Goal: Task Accomplishment & Management: Use online tool/utility

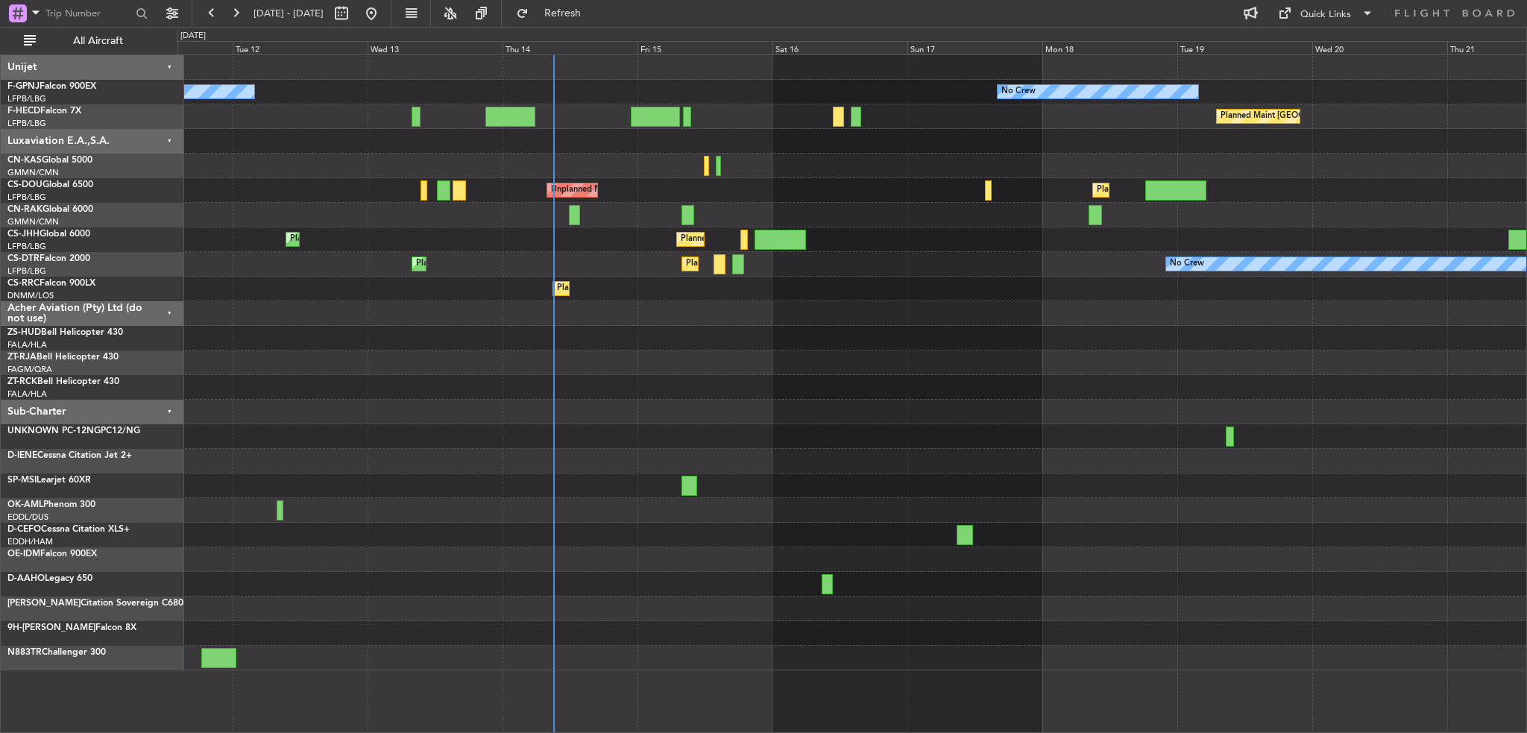
click at [915, 503] on div at bounding box center [851, 510] width 1349 height 25
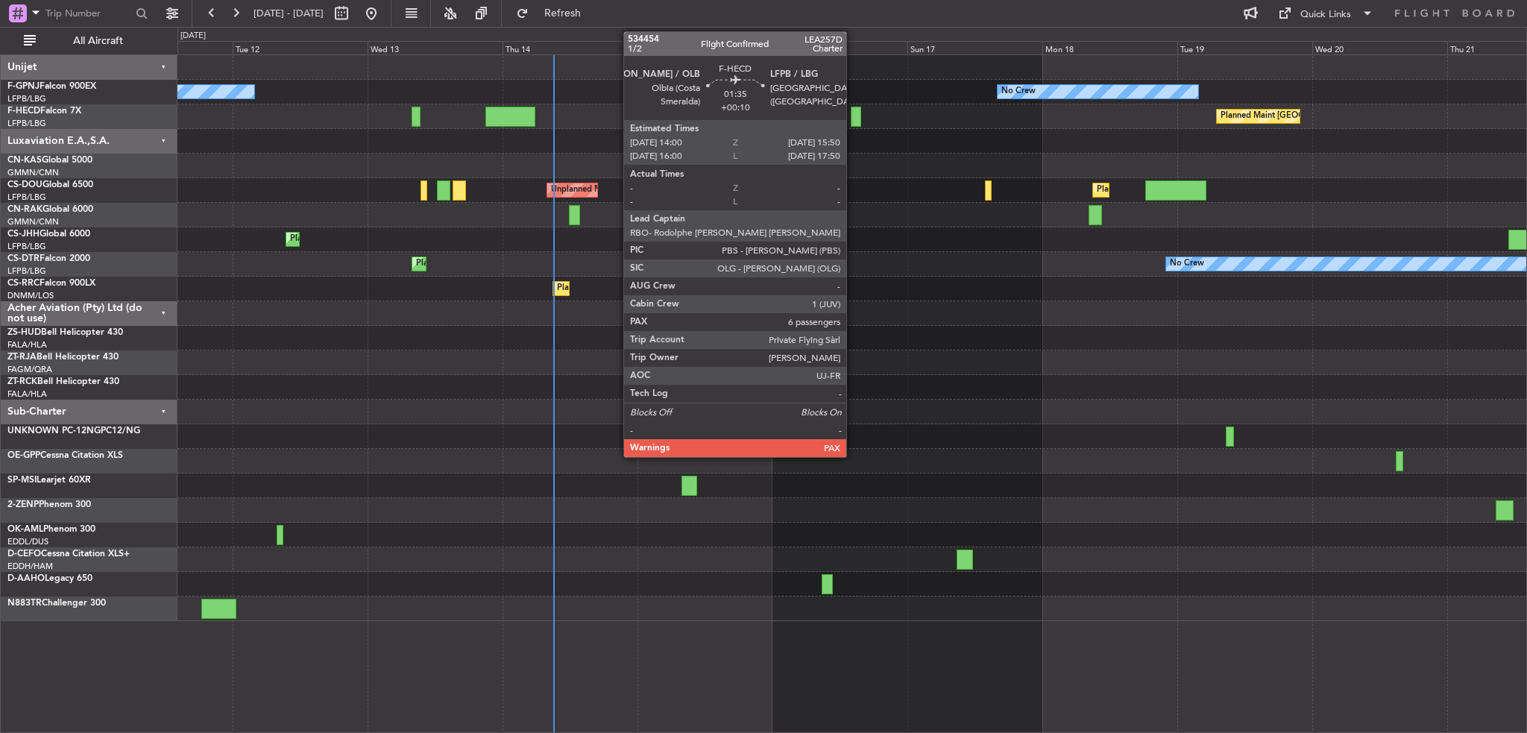
click at [853, 114] on div at bounding box center [856, 117] width 10 height 20
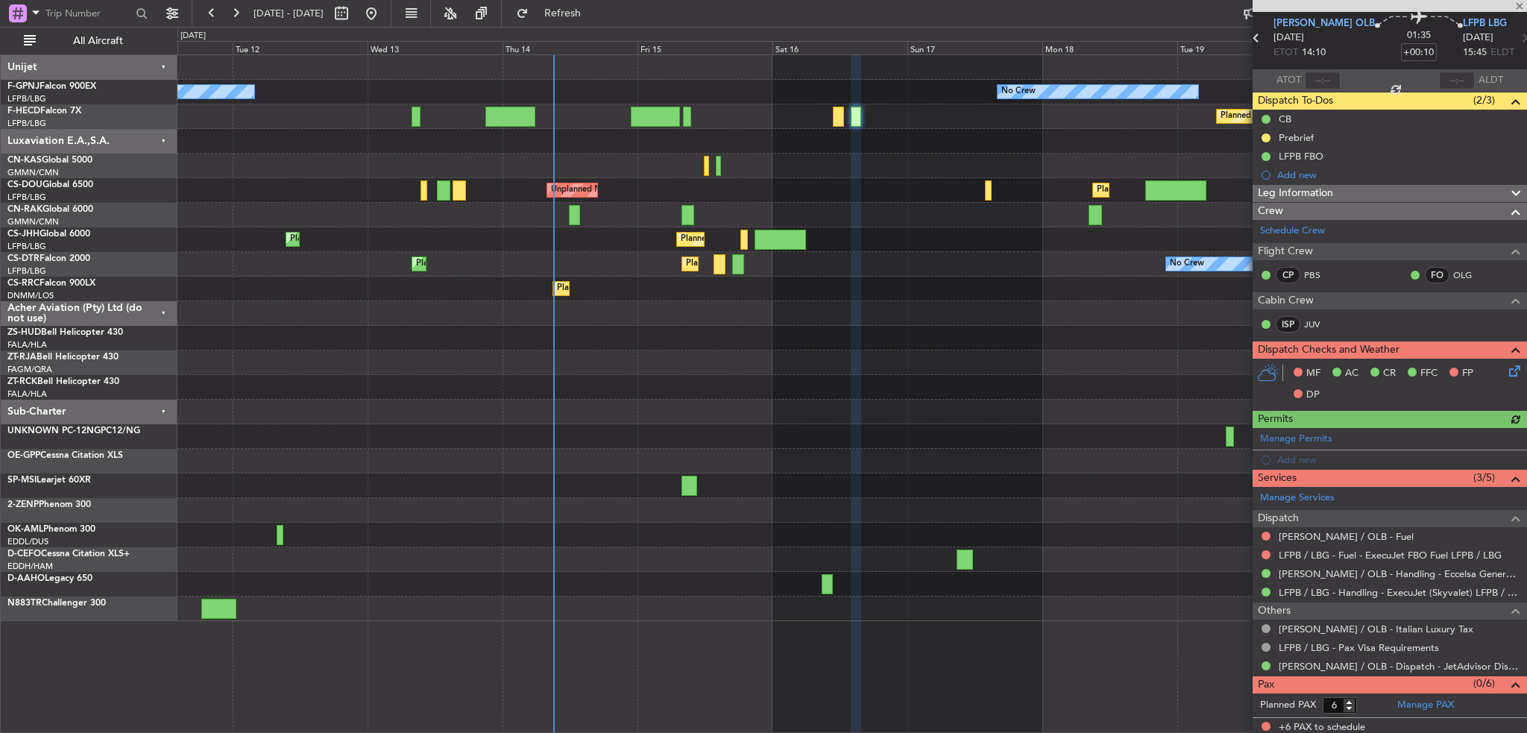
scroll to position [54, 0]
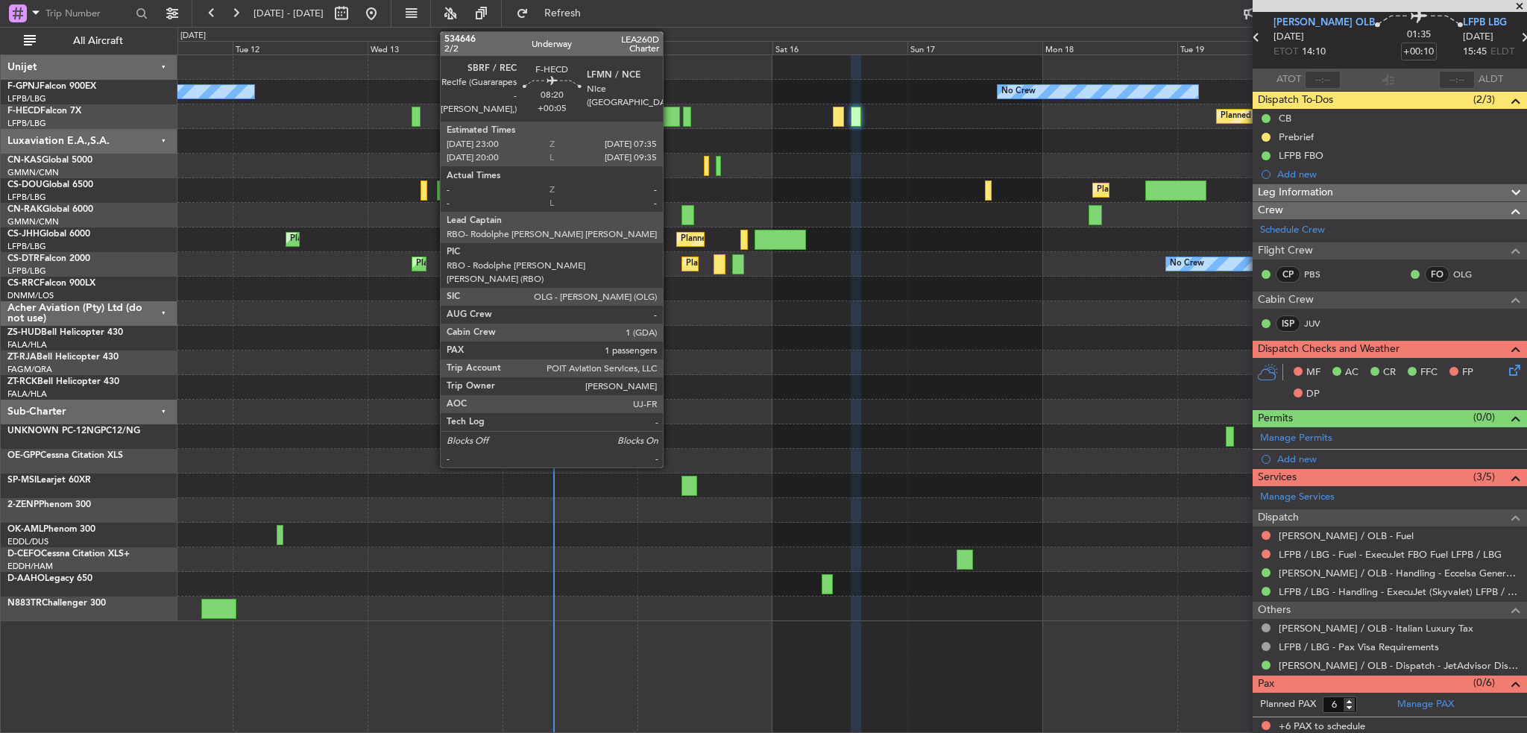
click at [669, 119] on div at bounding box center [655, 117] width 48 height 20
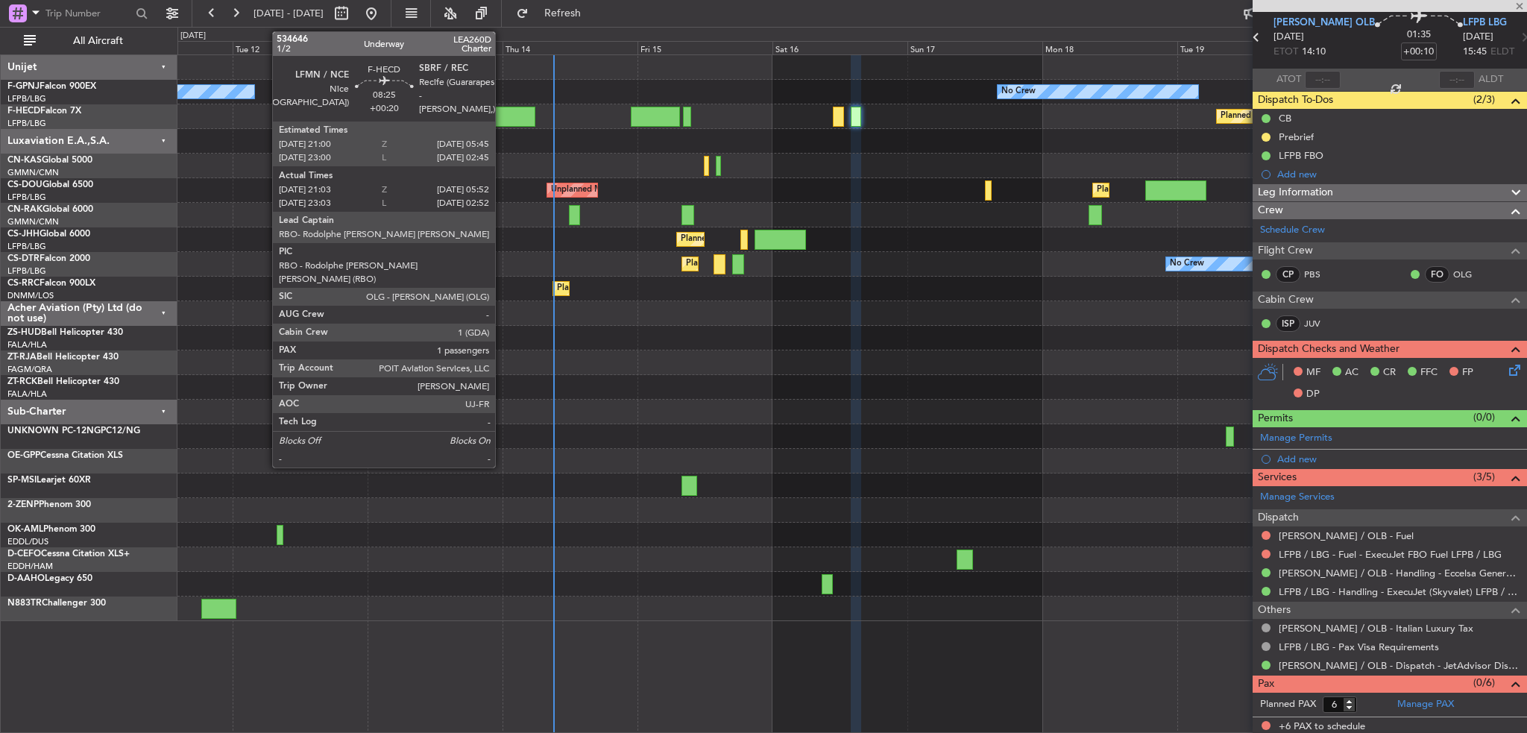
type input "+00:05"
type input "1"
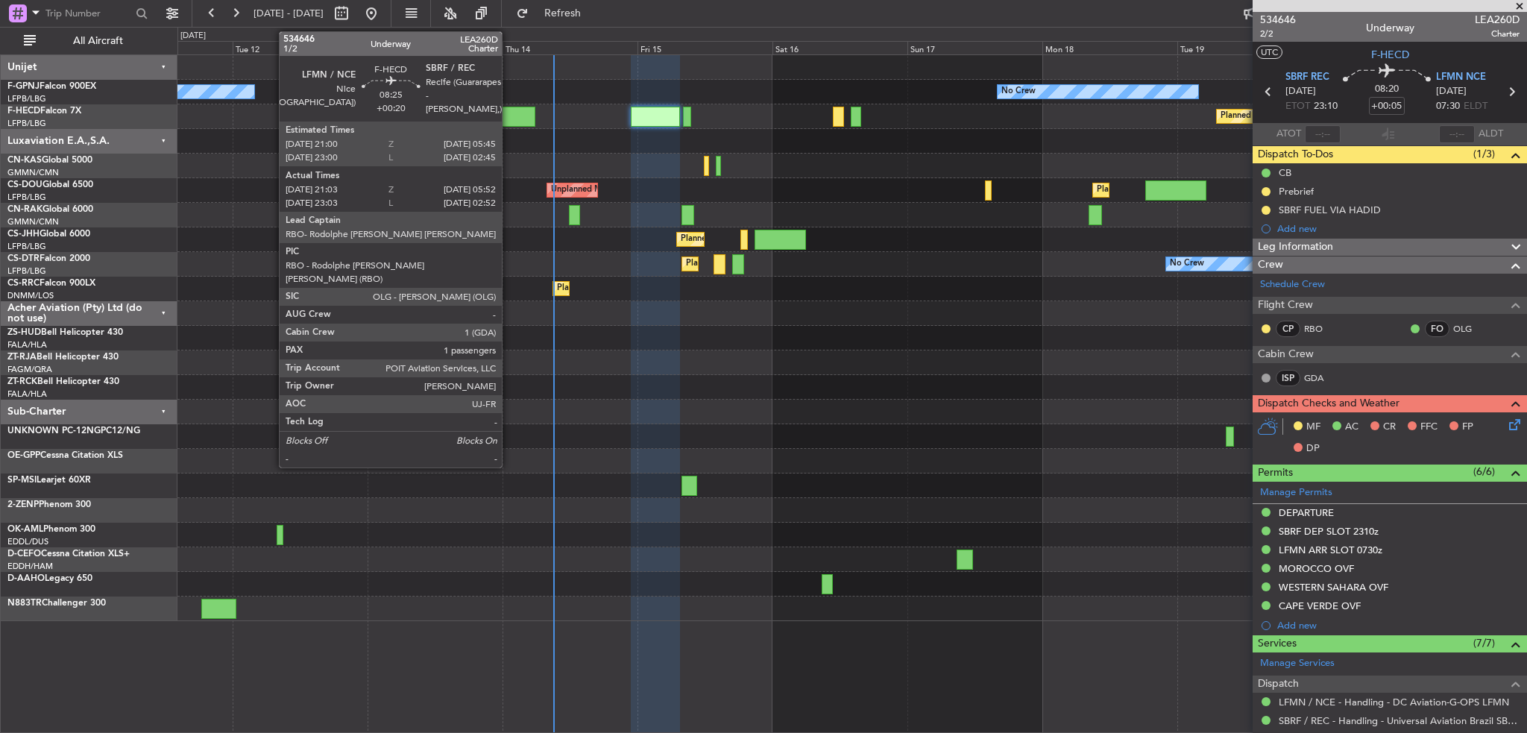
click at [508, 113] on div at bounding box center [510, 117] width 50 height 20
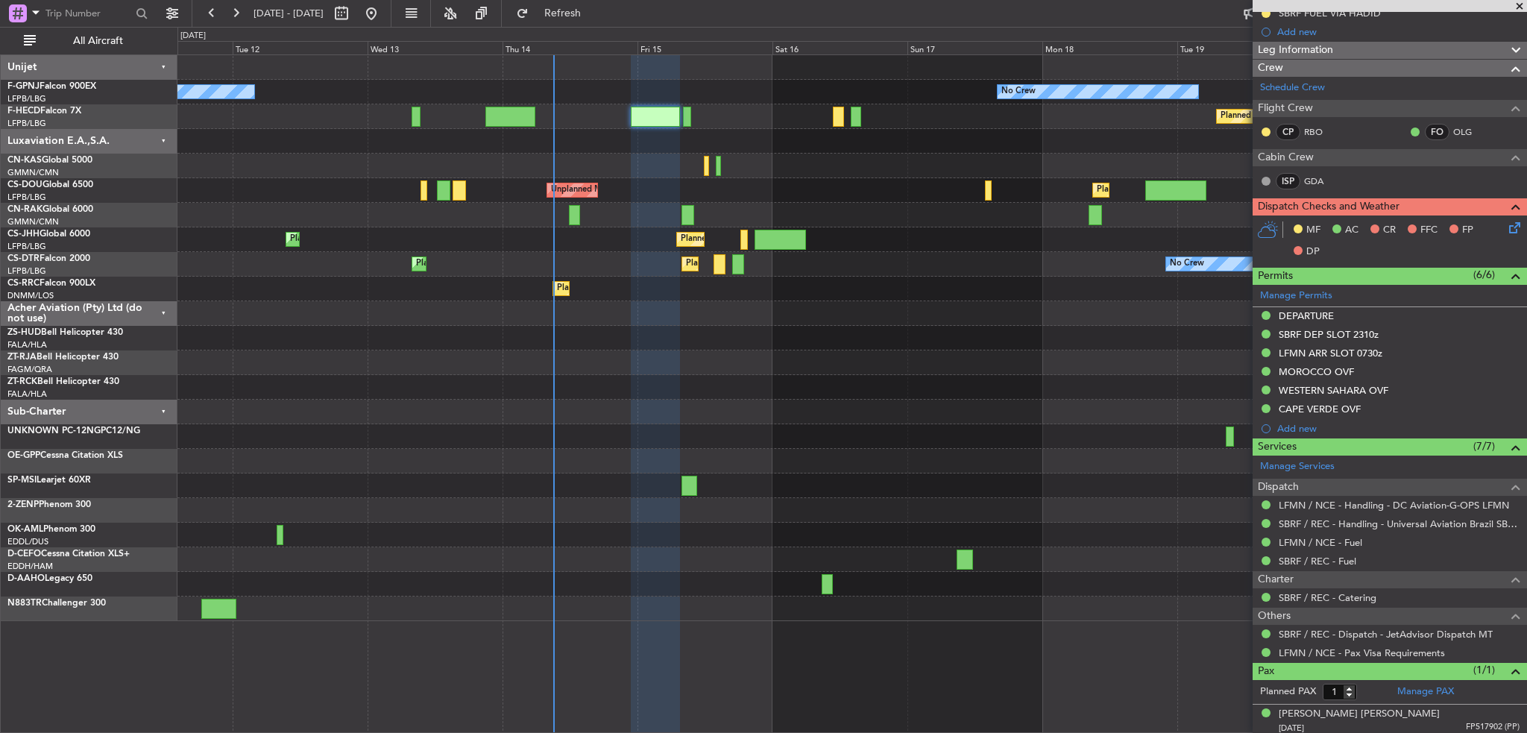
scroll to position [199, 0]
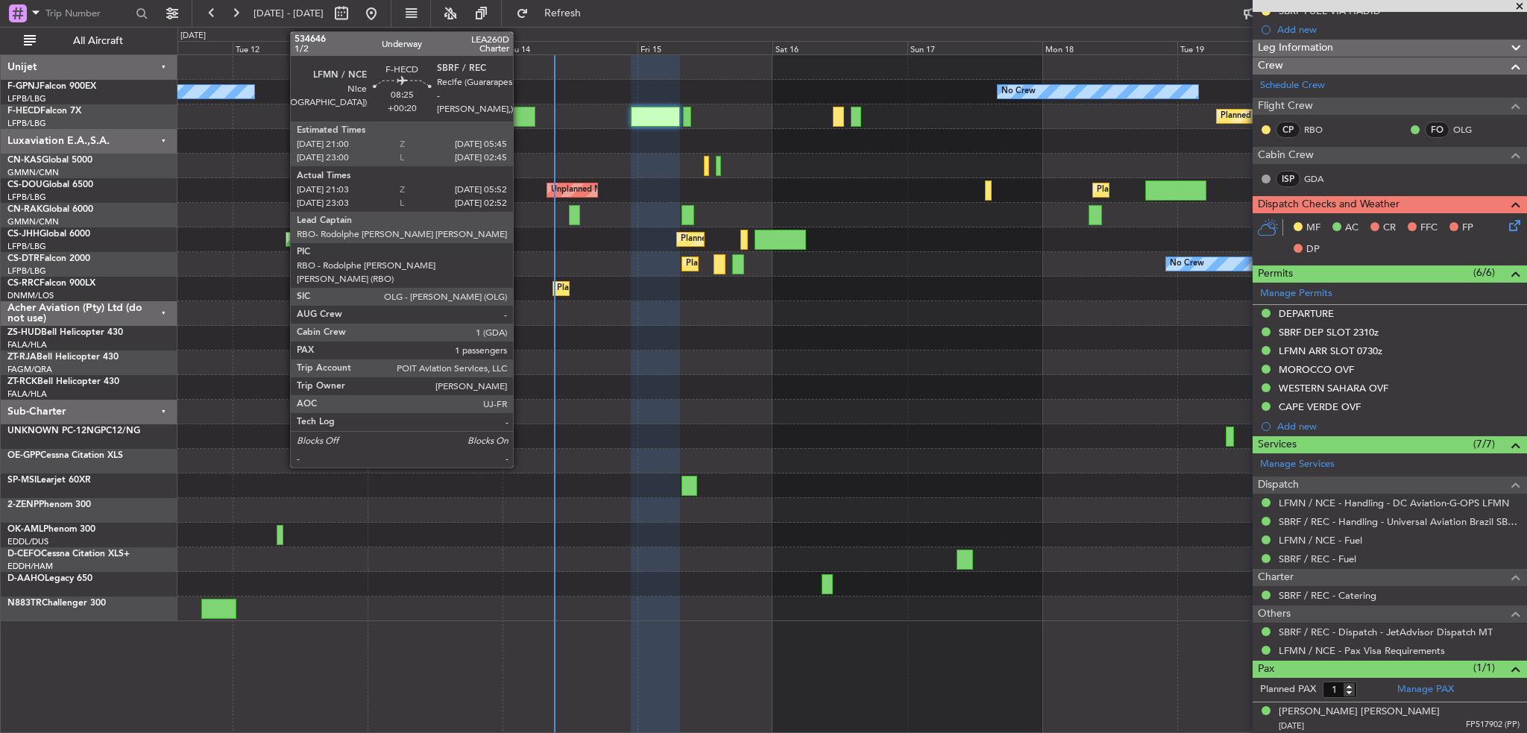
click at [520, 116] on div at bounding box center [510, 117] width 50 height 20
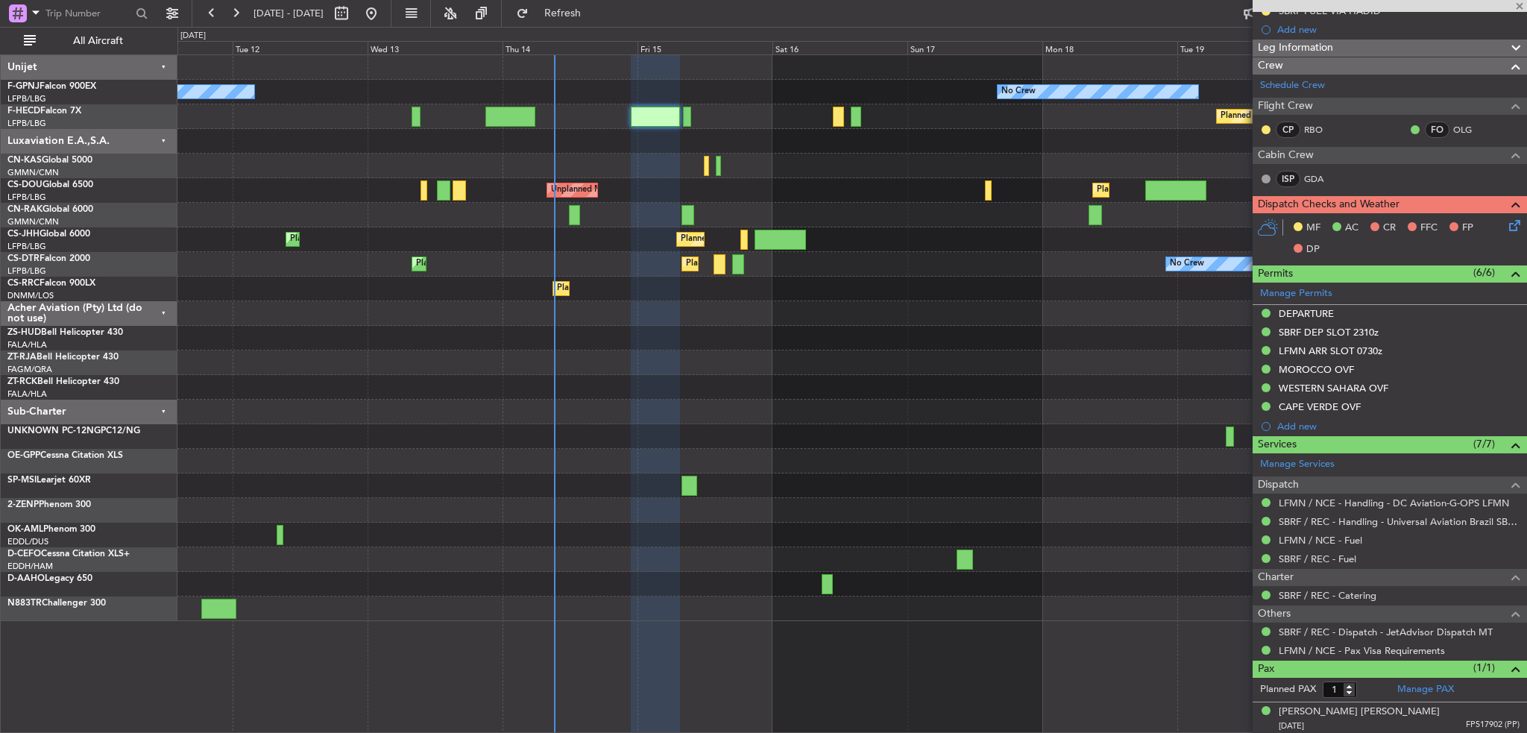
type input "+00:20"
type input "21:18"
type input "05:47"
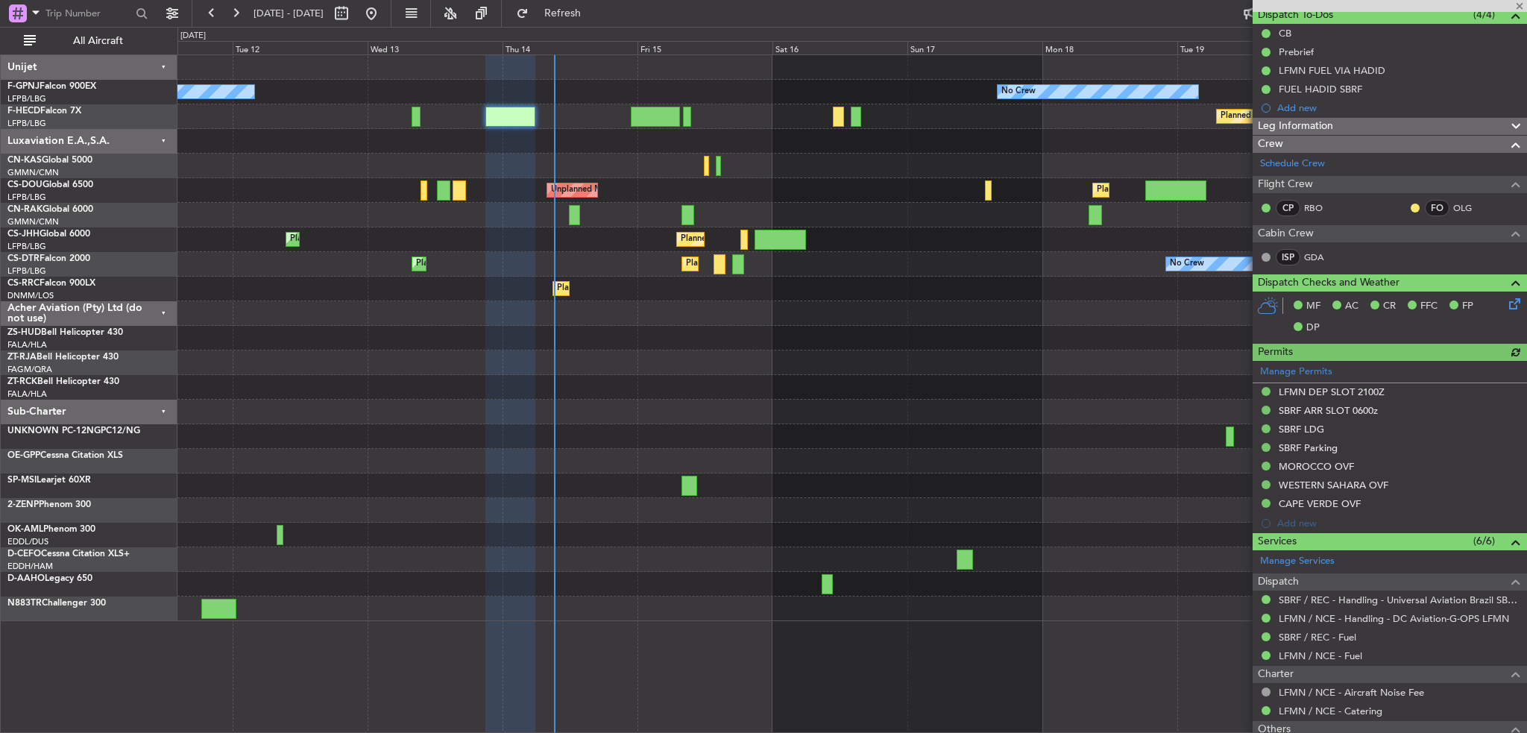
scroll to position [274, 0]
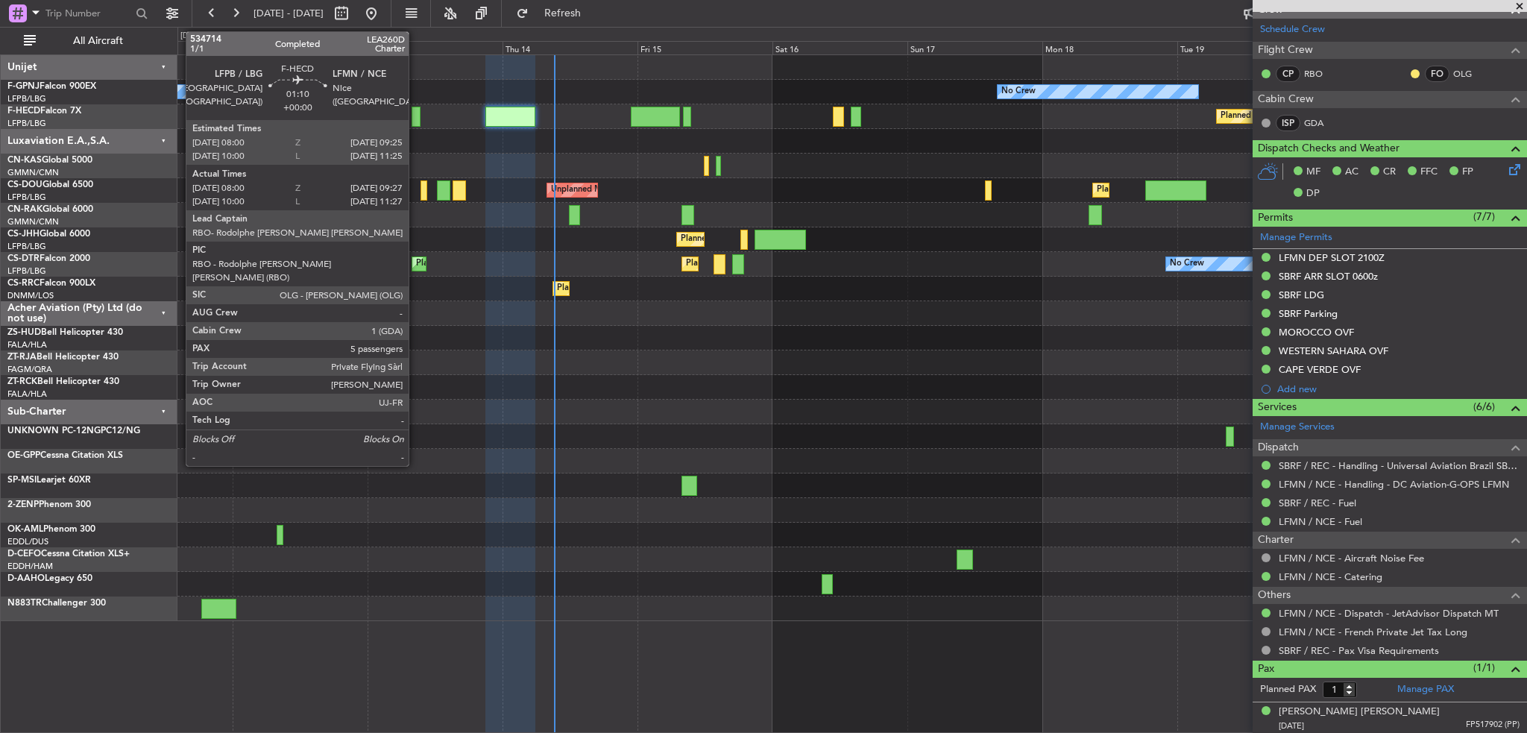
click at [415, 110] on div at bounding box center [416, 117] width 8 height 20
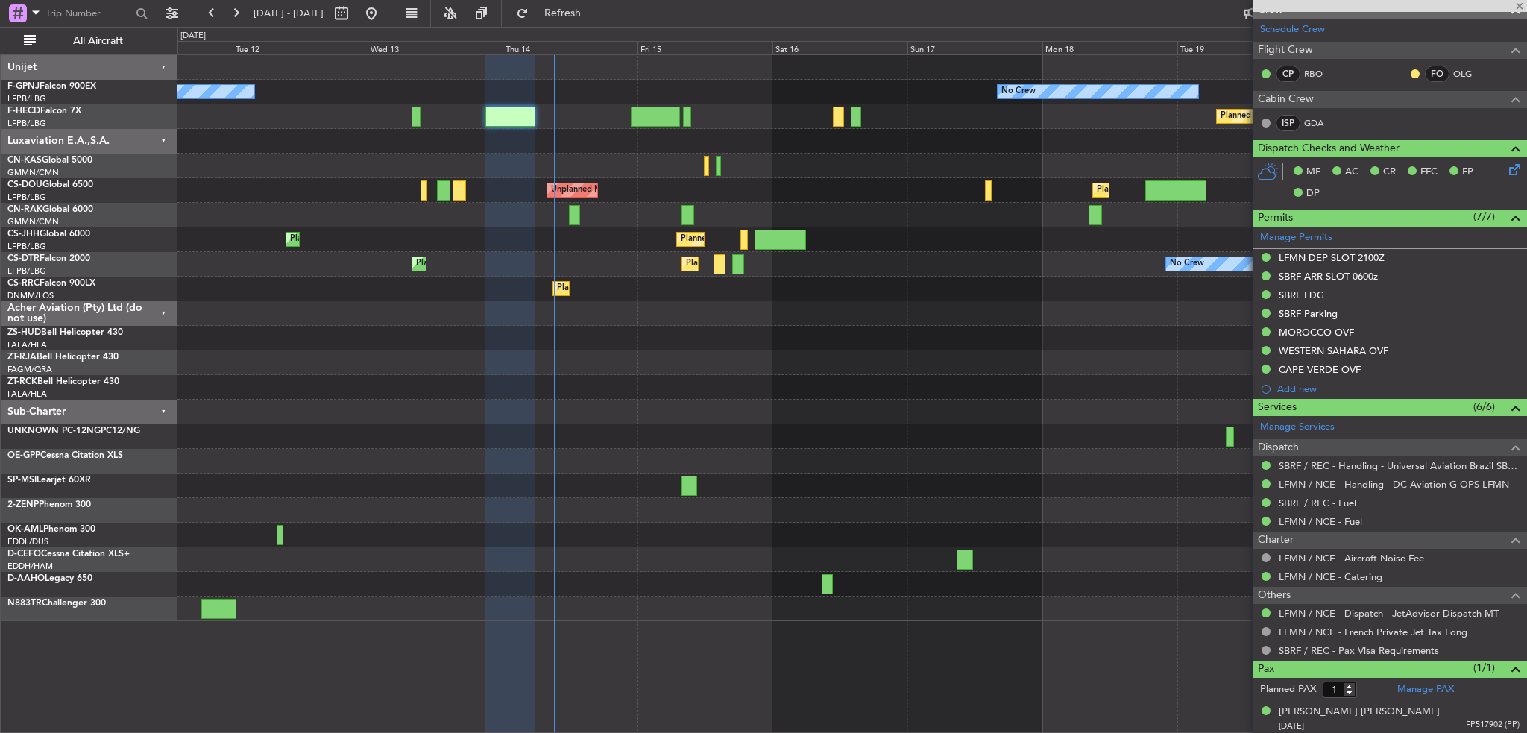
type input "08:10"
type input "09:22"
type input "5"
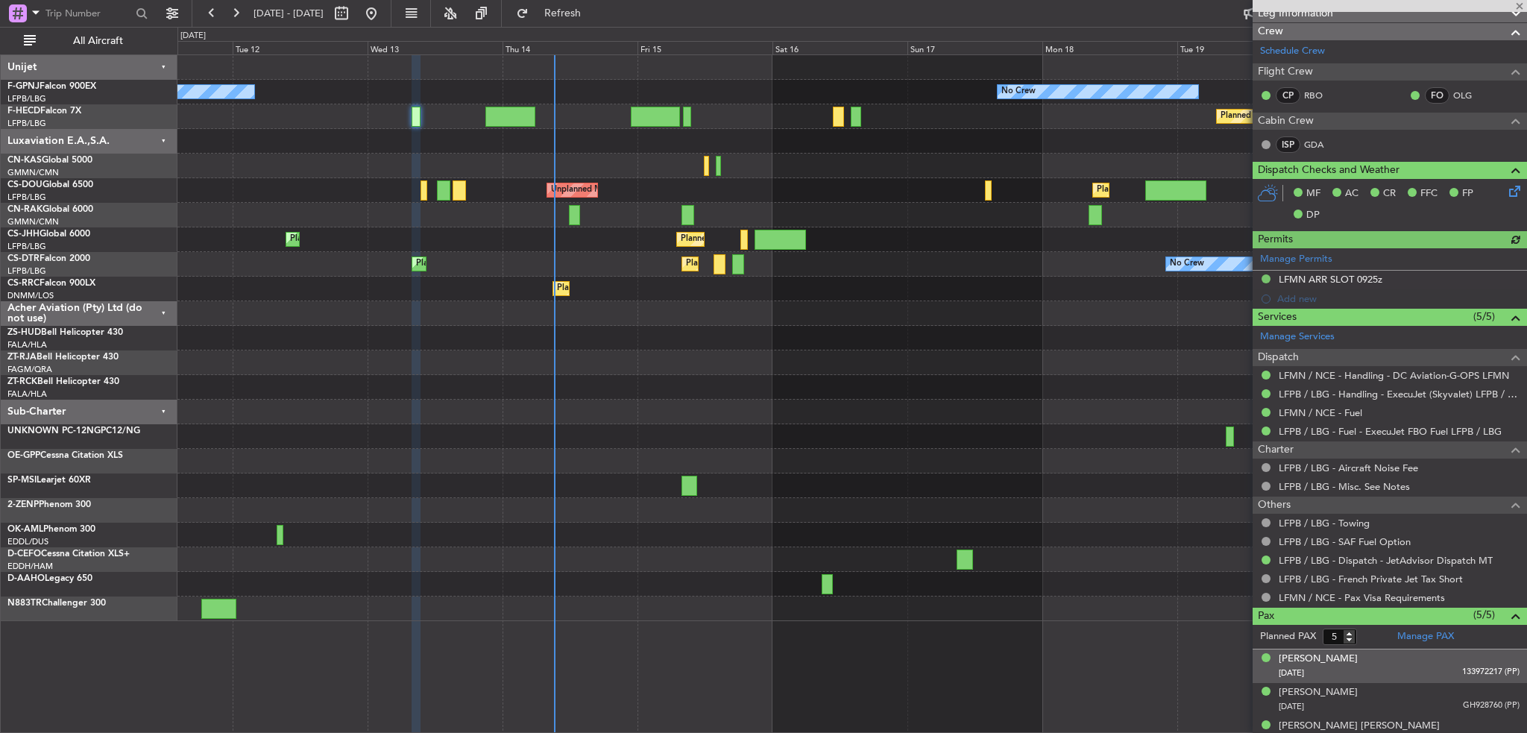
scroll to position [333, 0]
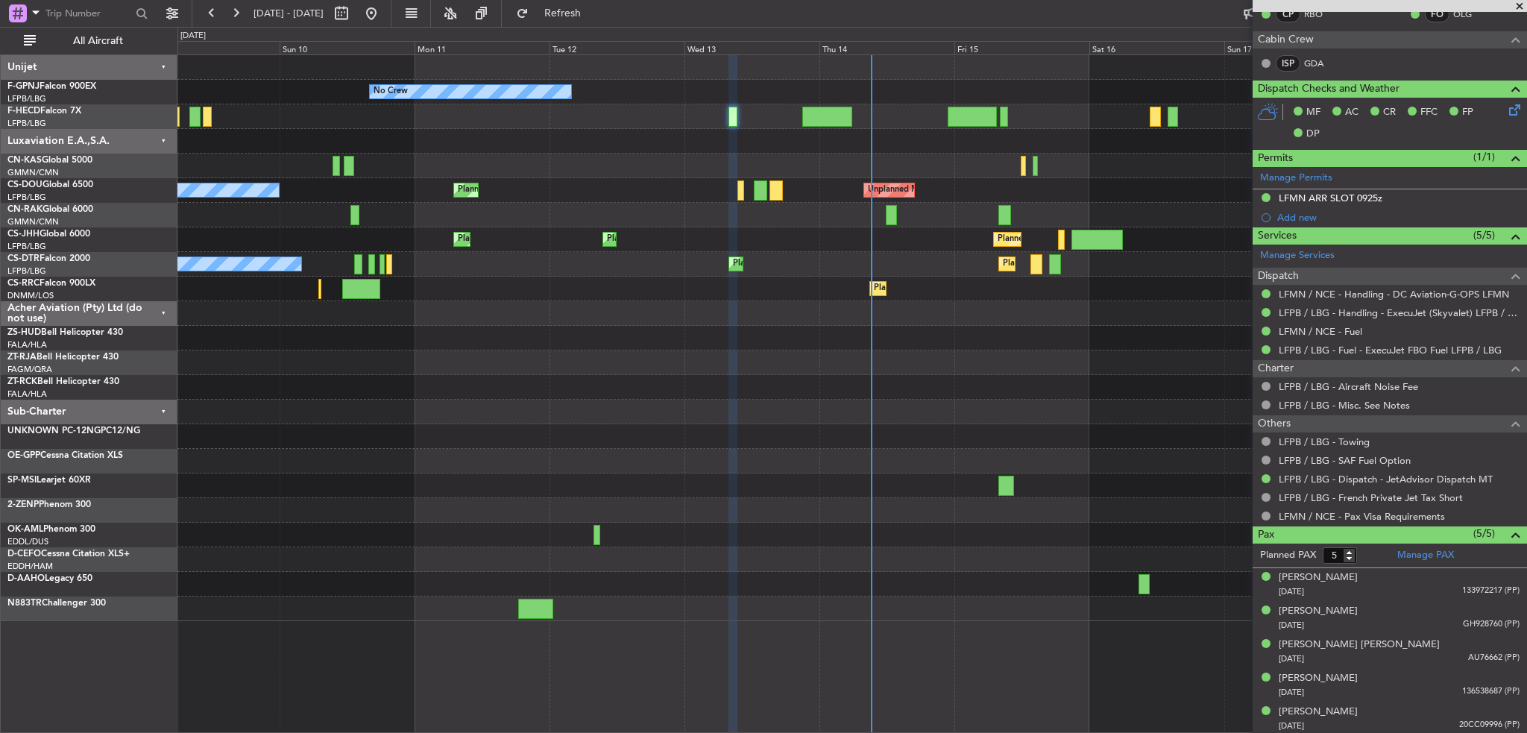
click at [1114, 292] on div "Planned Maint Lagos ([PERSON_NAME]) Planned Maint Larnaca ([GEOGRAPHIC_DATA])" at bounding box center [851, 289] width 1349 height 25
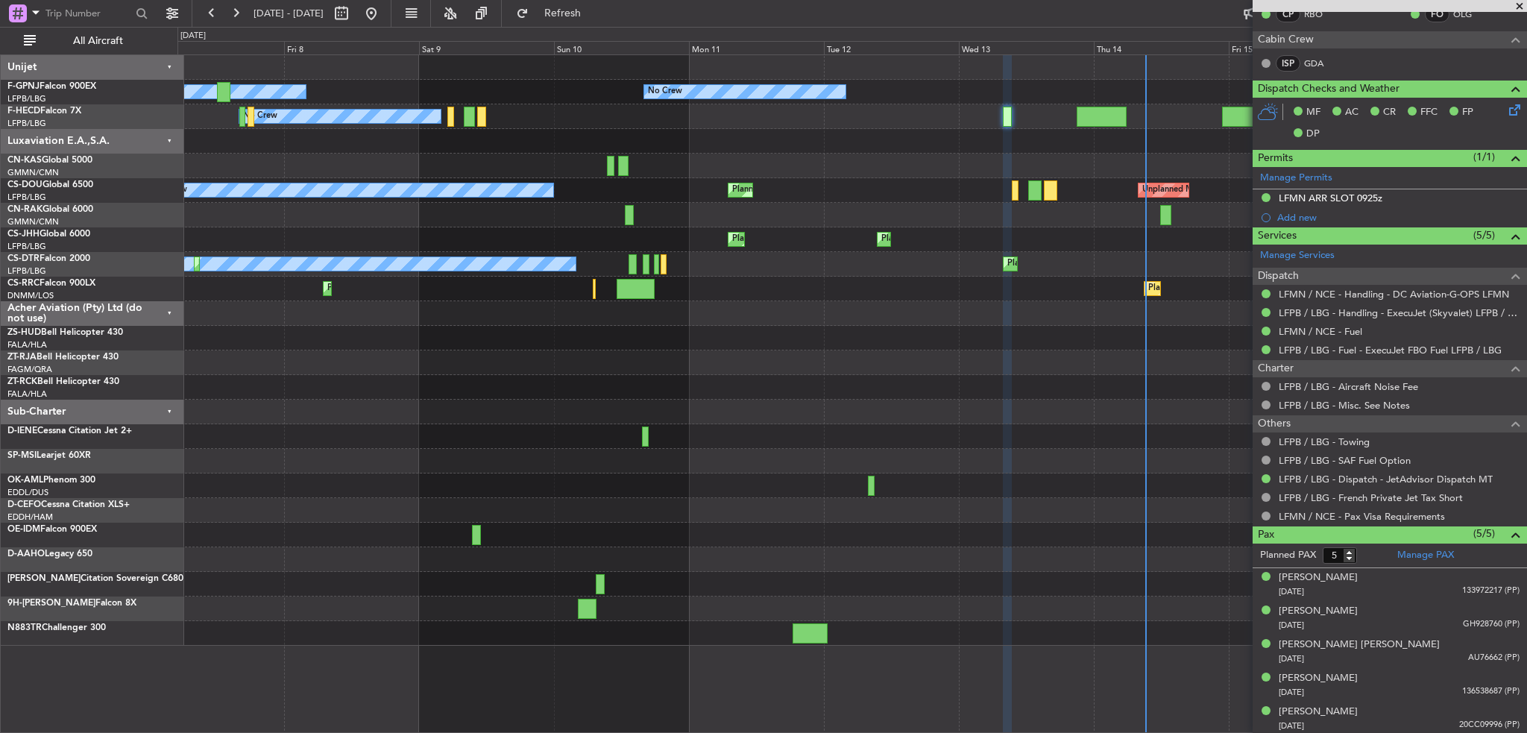
click at [826, 421] on div "No Crew No Crew No Crew No Crew No Crew Planned Maint [GEOGRAPHIC_DATA] ([GEOGR…" at bounding box center [851, 350] width 1349 height 590
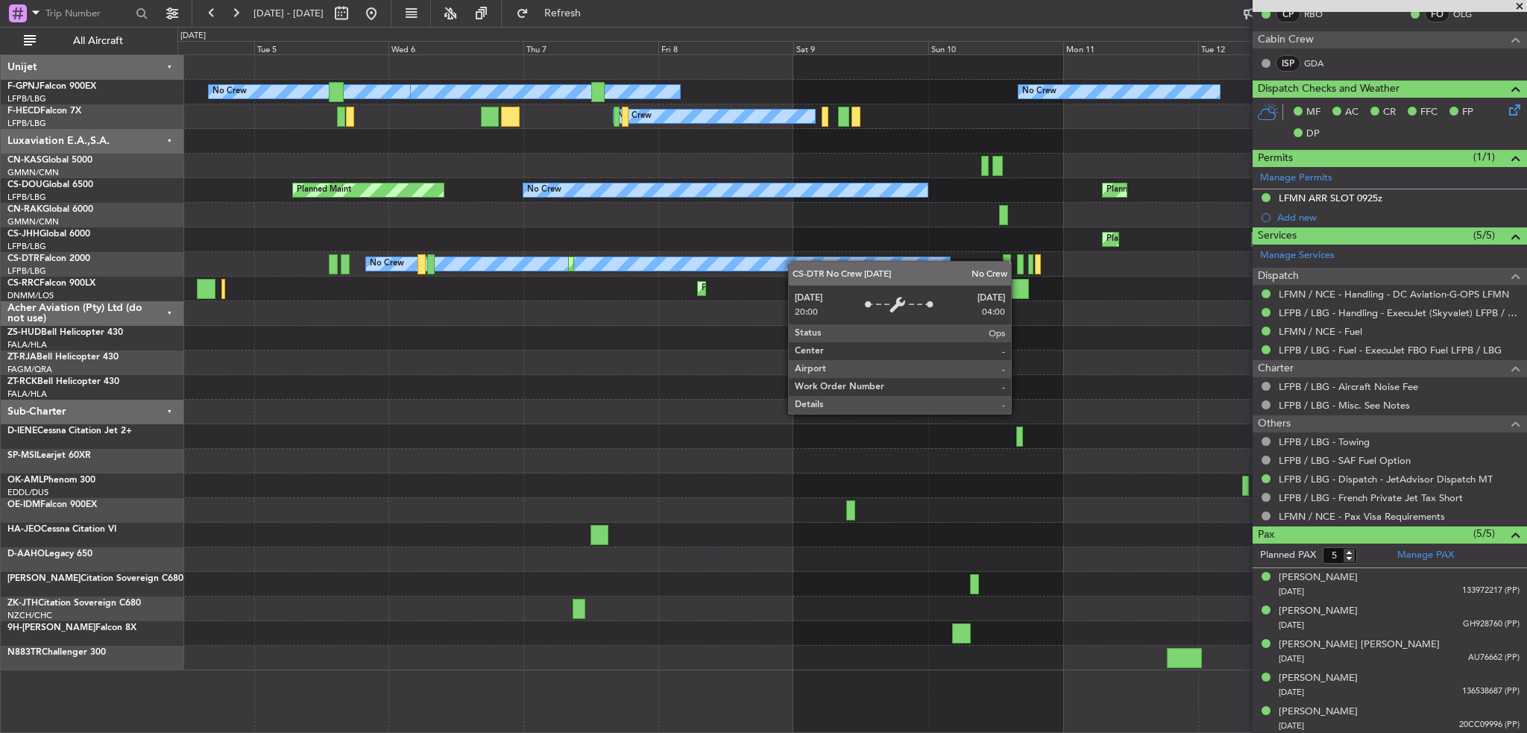
click at [883, 263] on div "No Crew No Crew No Crew No Crew No Crew Unplanned Maint [GEOGRAPHIC_DATA] ([GEO…" at bounding box center [851, 362] width 1349 height 615
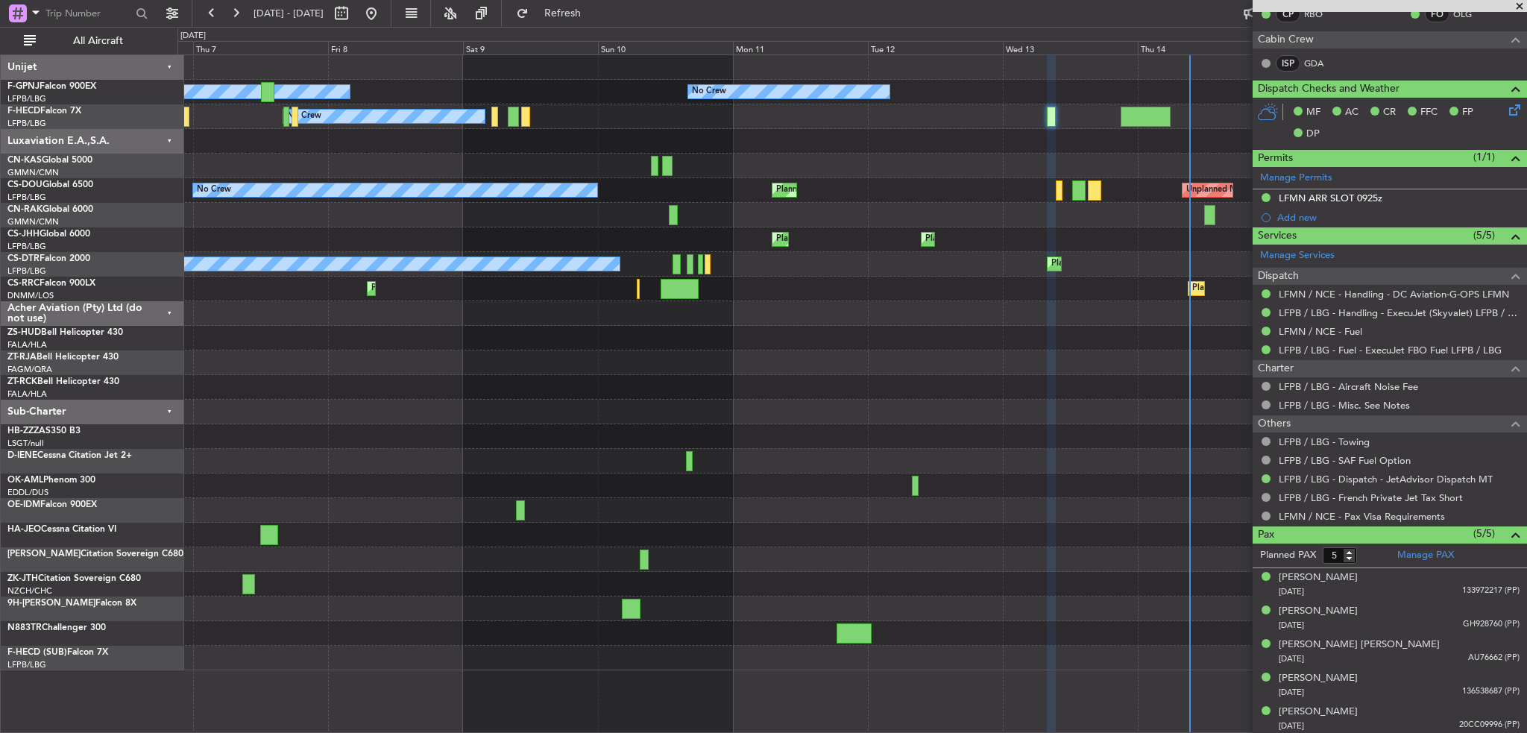
click at [262, 538] on div "No Crew No Crew No Crew No Crew No Crew Planned Maint [GEOGRAPHIC_DATA] ([GEOGR…" at bounding box center [851, 362] width 1349 height 615
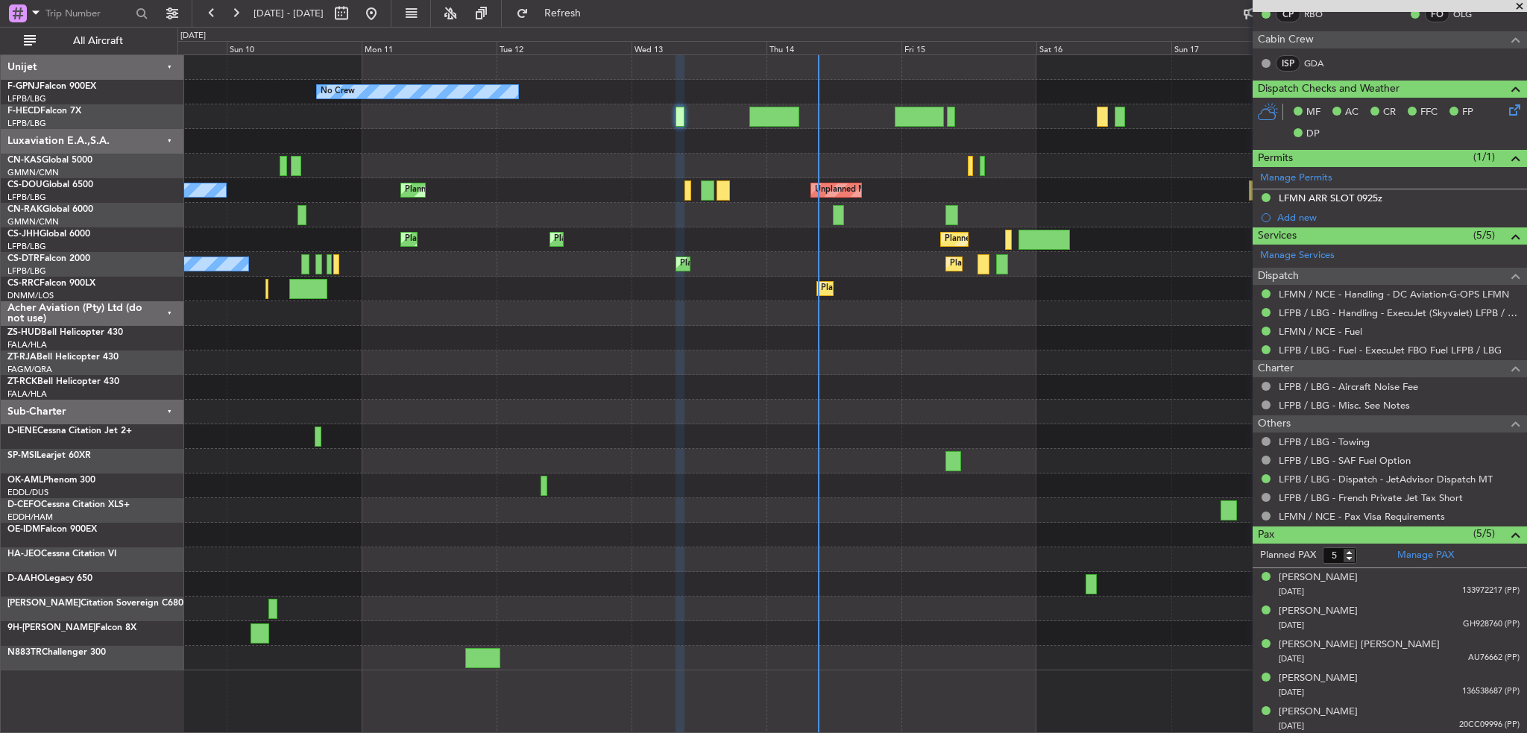
click at [581, 600] on div at bounding box center [851, 608] width 1349 height 25
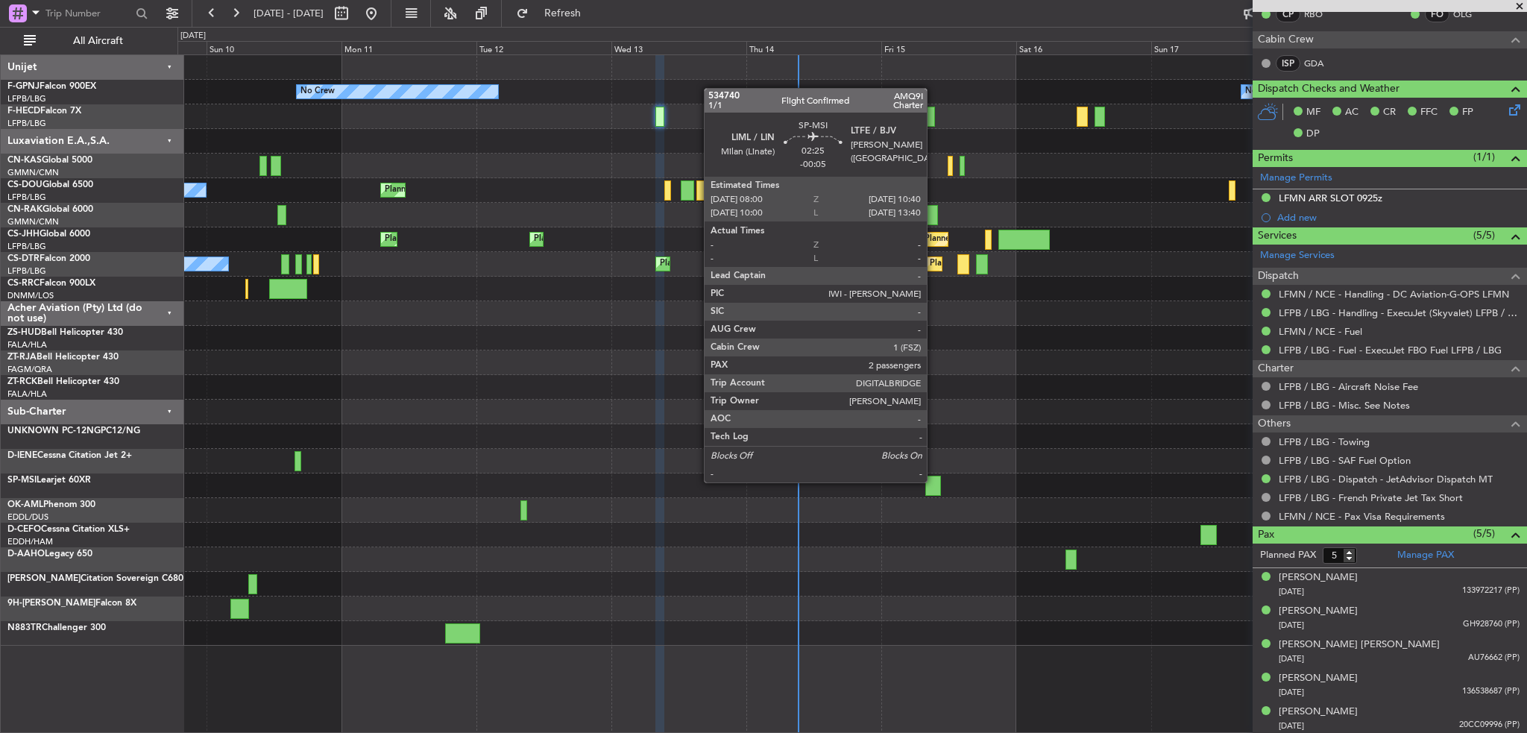
click at [933, 481] on div at bounding box center [933, 486] width 16 height 20
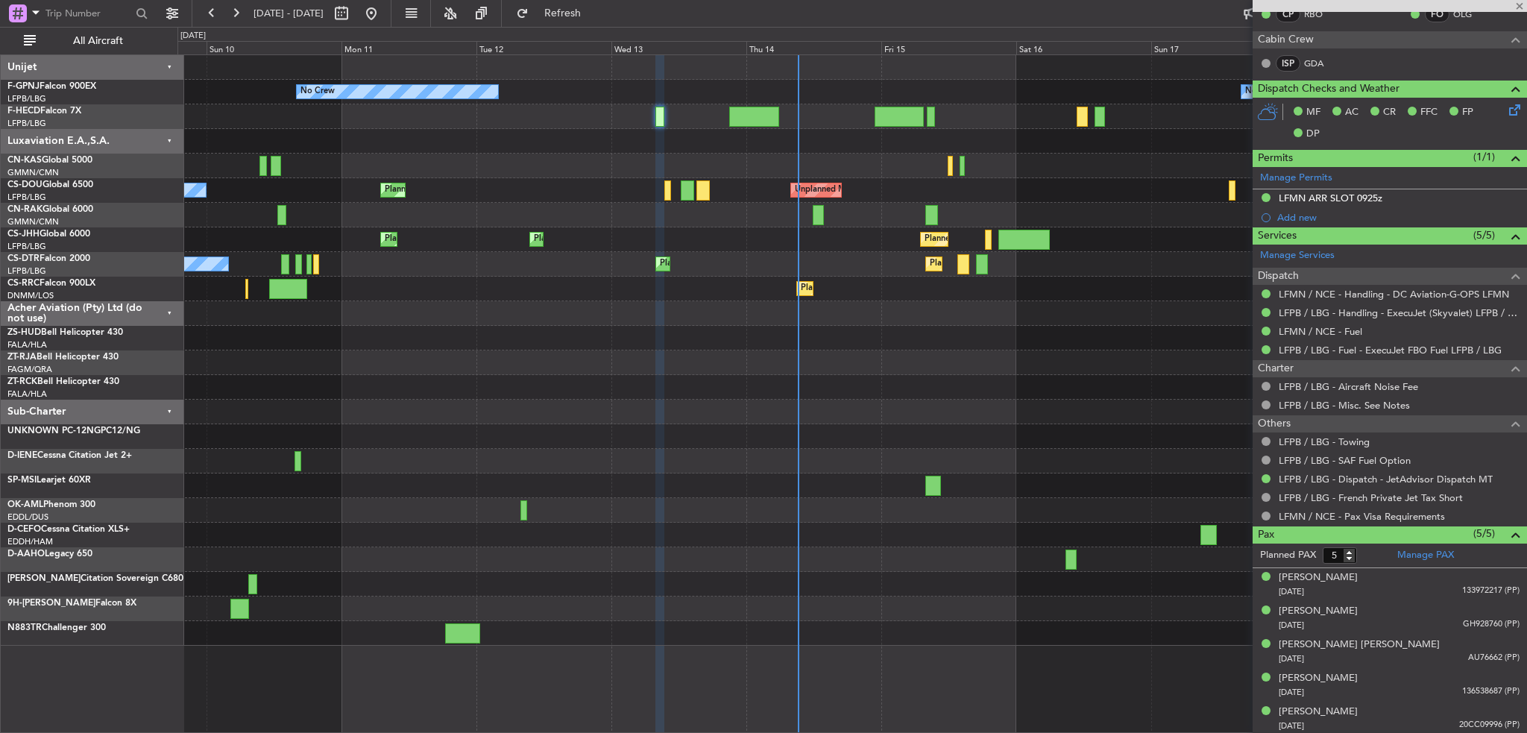
type input "-00:05"
type input "2"
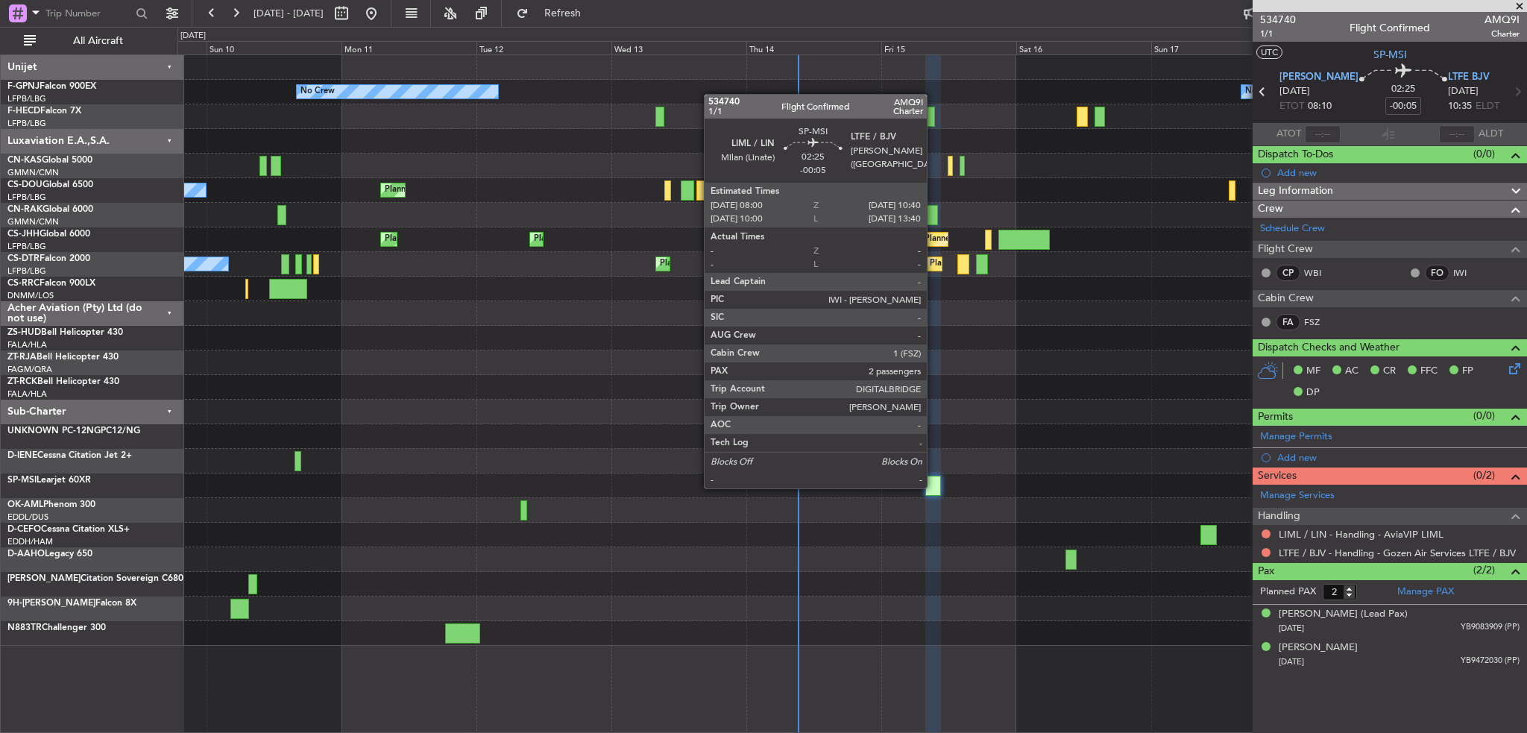
click at [933, 487] on div at bounding box center [933, 486] width 16 height 20
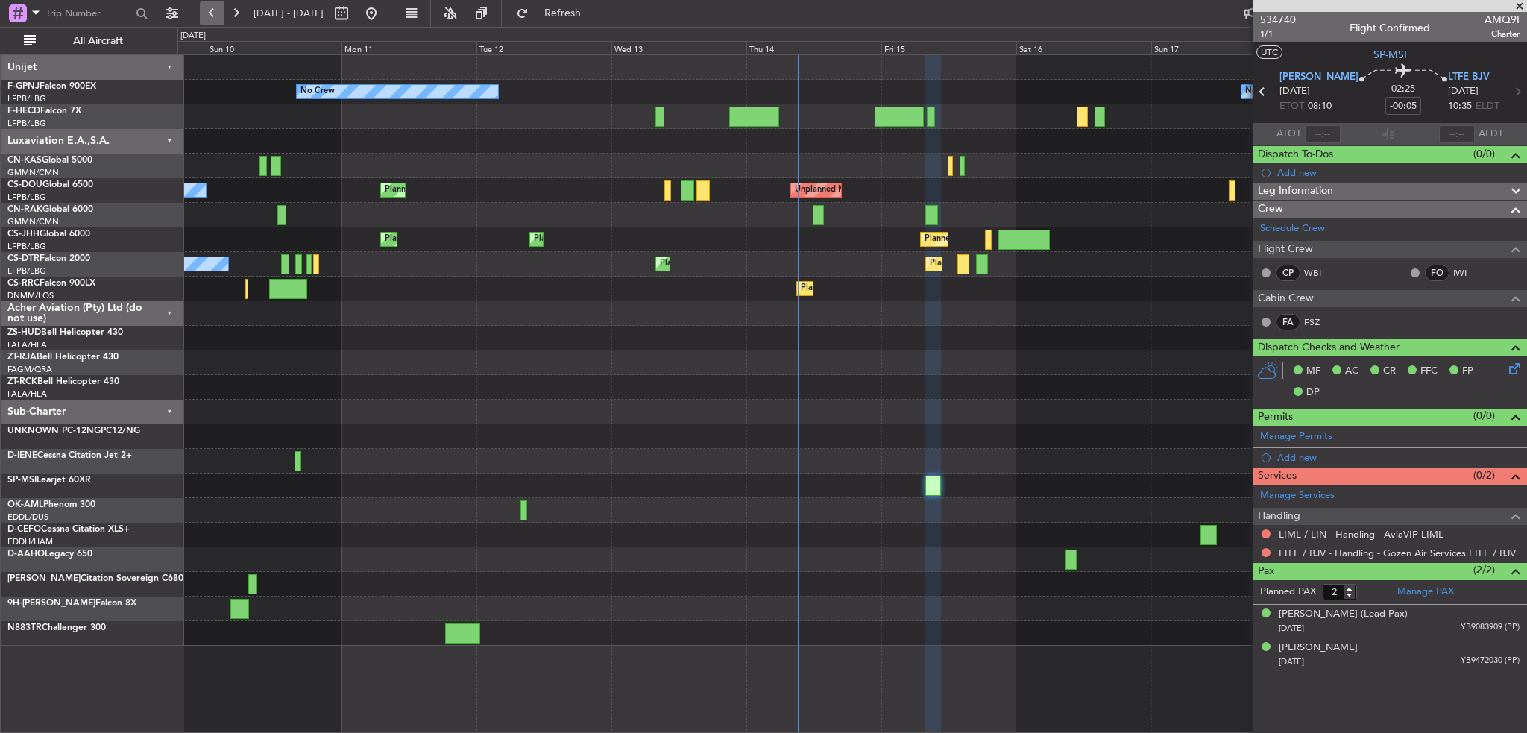
click at [209, 11] on button at bounding box center [212, 13] width 24 height 24
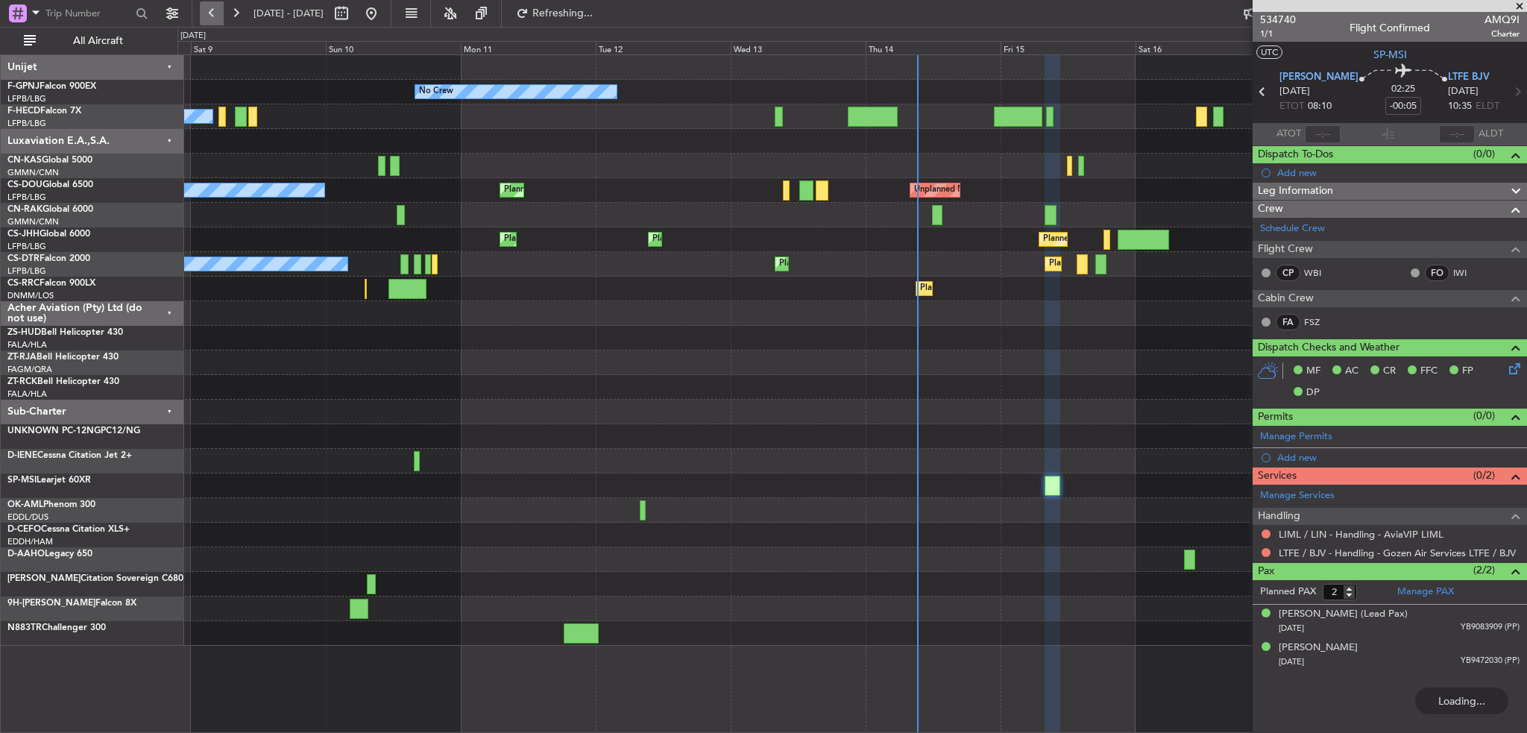
click at [209, 11] on button at bounding box center [212, 13] width 24 height 24
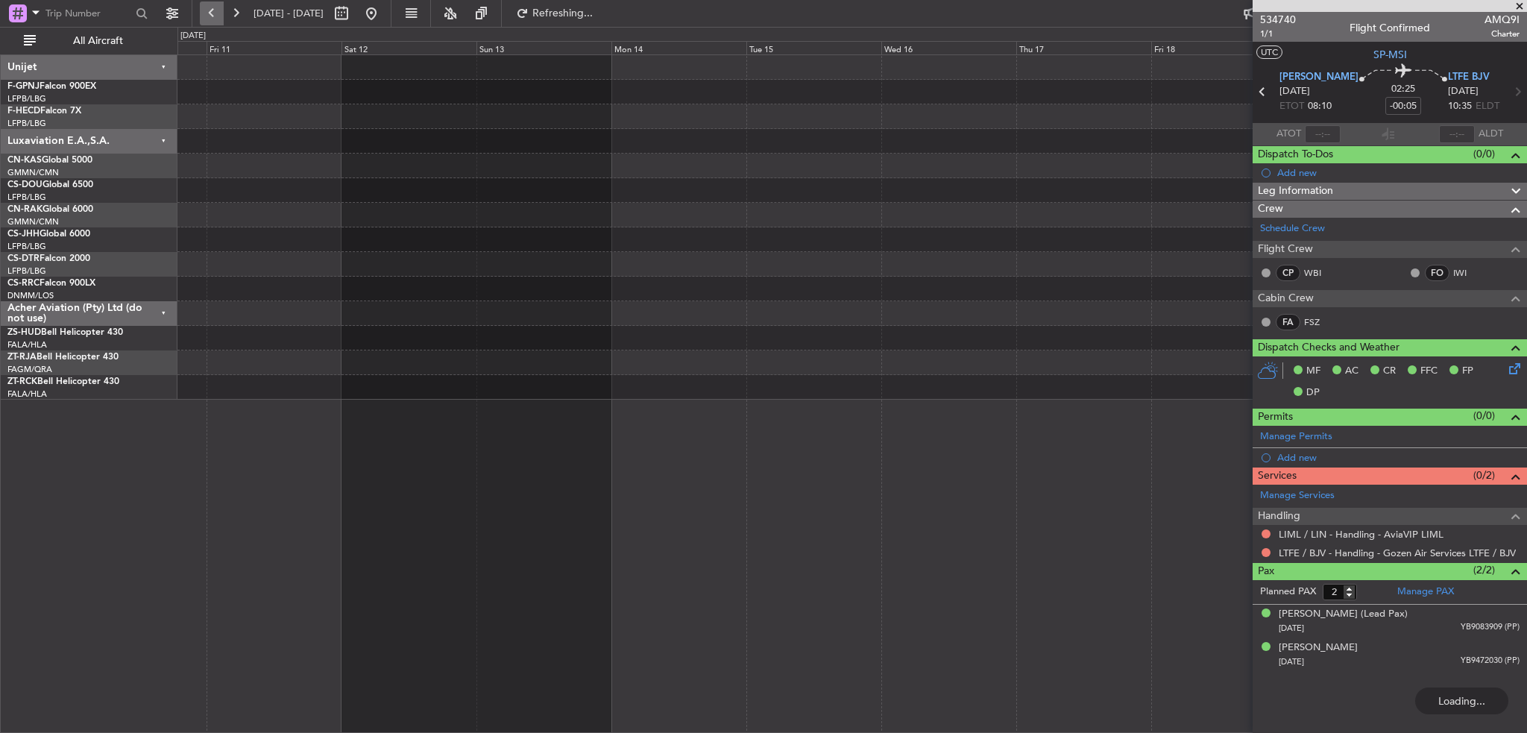
click at [209, 11] on button at bounding box center [212, 13] width 24 height 24
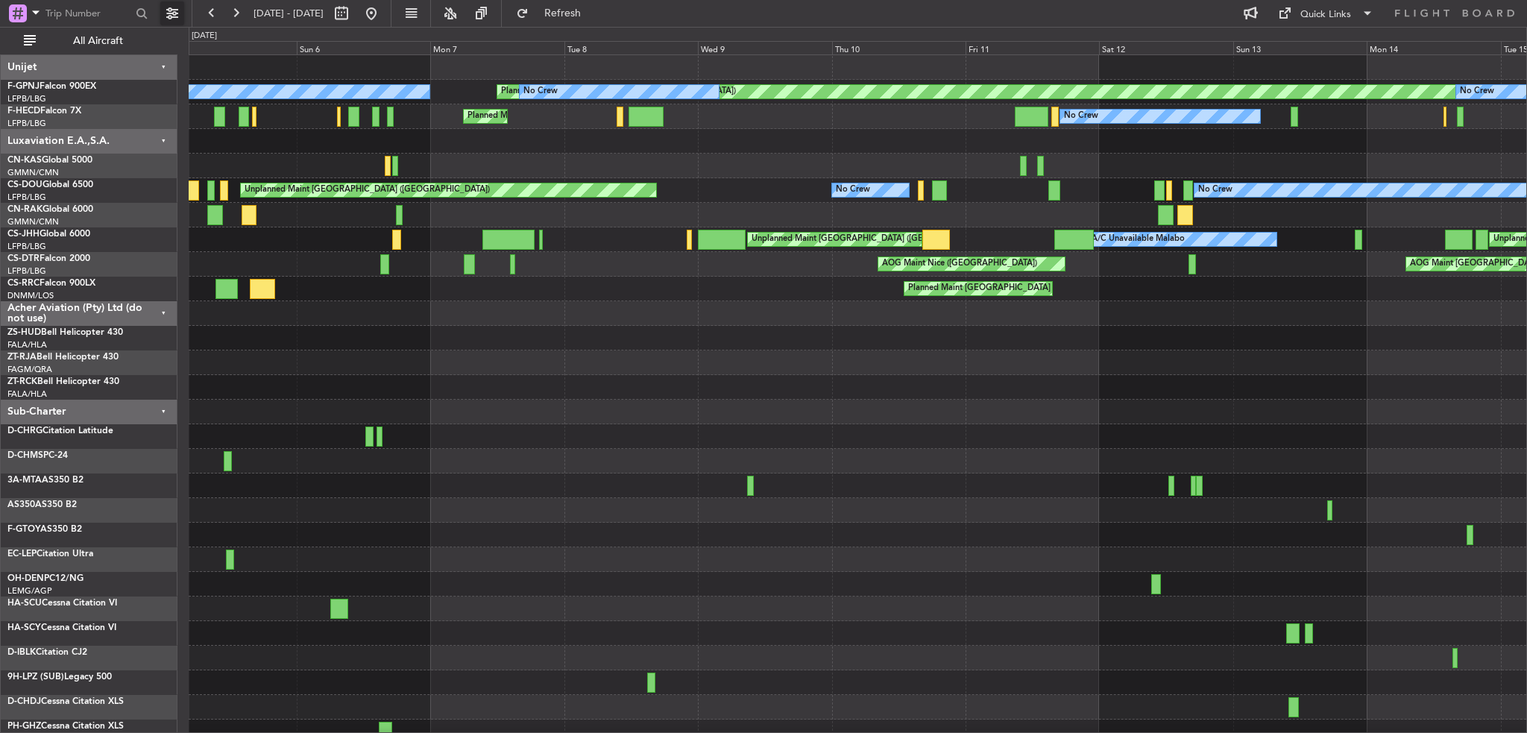
click at [171, 16] on button at bounding box center [172, 13] width 24 height 24
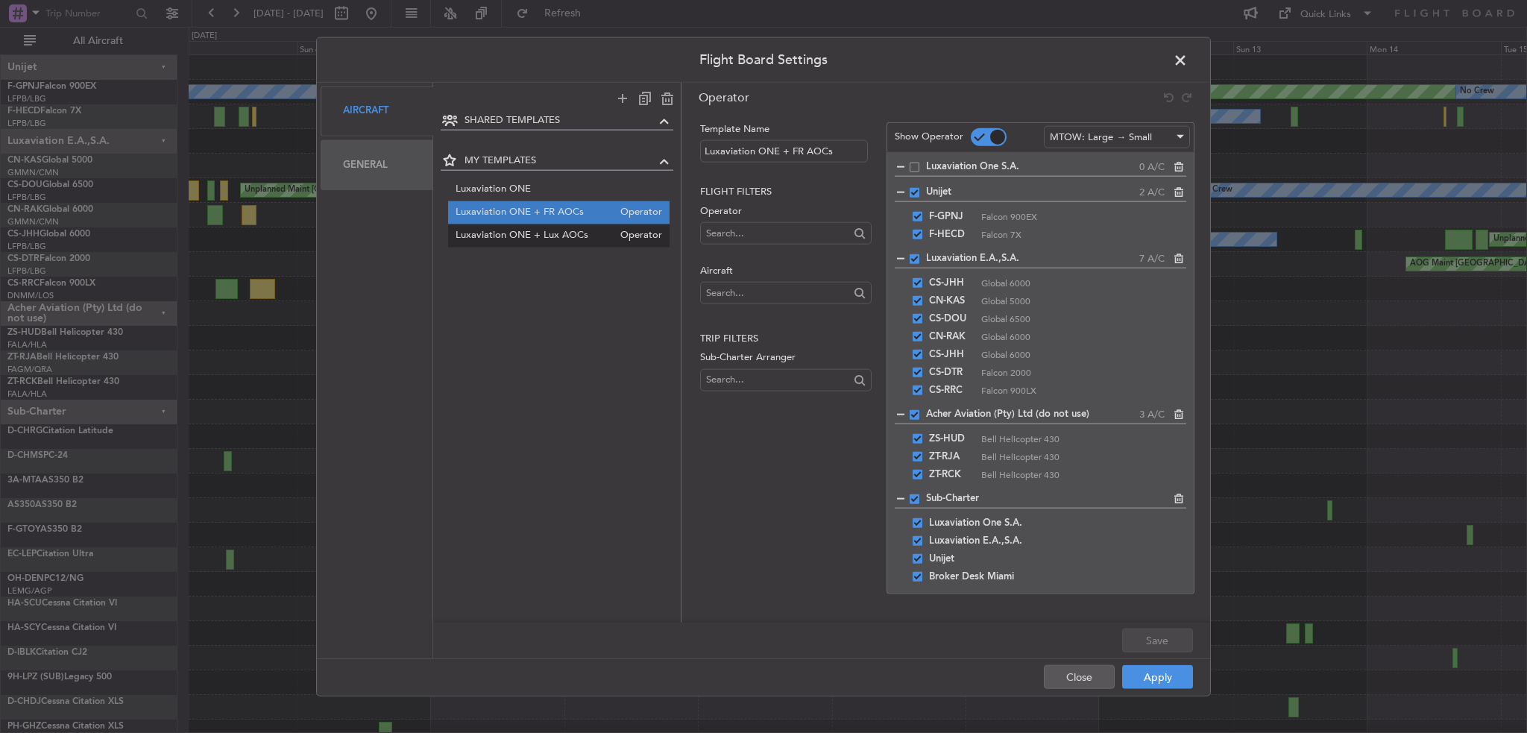
click at [571, 239] on span "Luxaviation ONE + Lux AOCs" at bounding box center [535, 236] width 158 height 16
type input "Luxaviation ONE + Lux AOCs"
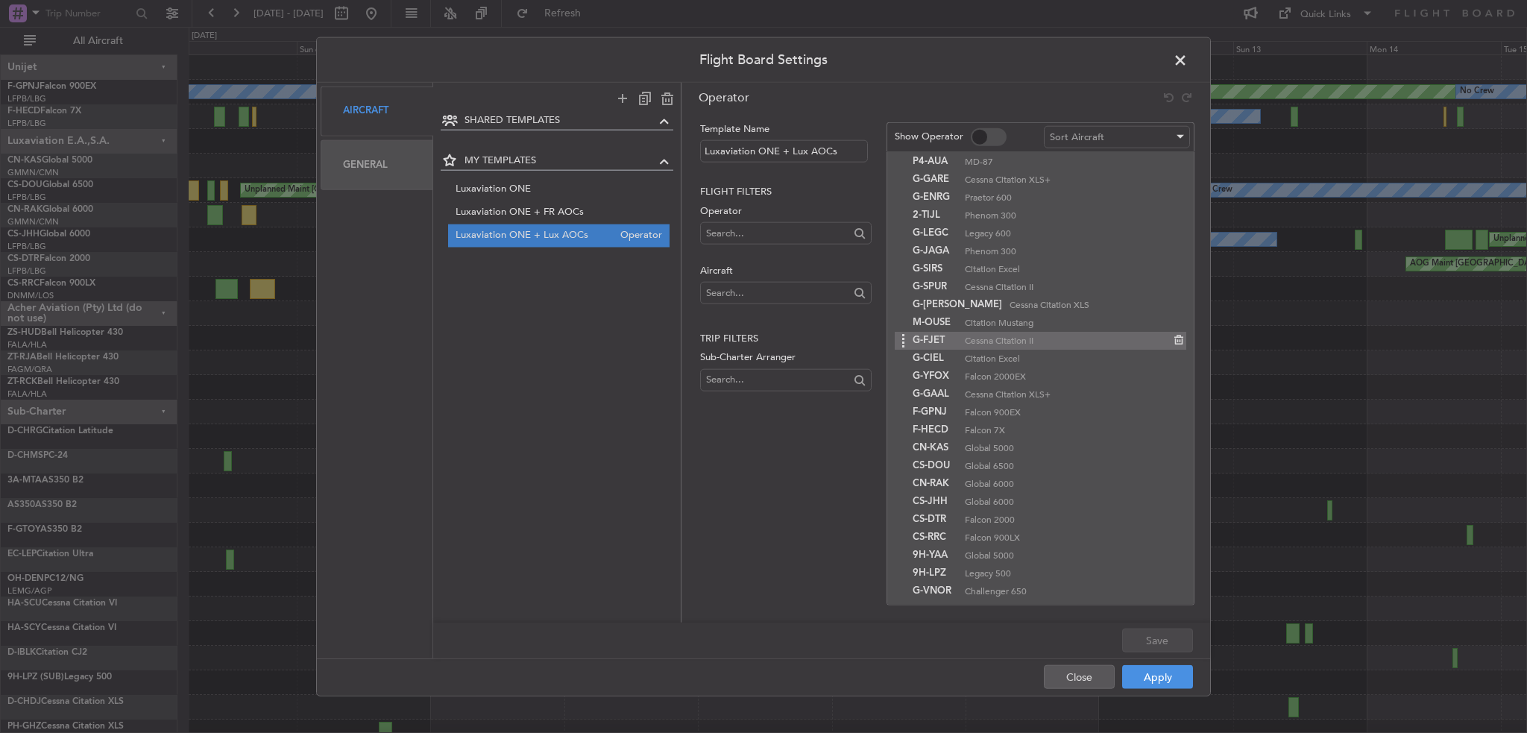
scroll to position [425, 0]
click at [1157, 668] on button "Apply" at bounding box center [1157, 677] width 71 height 24
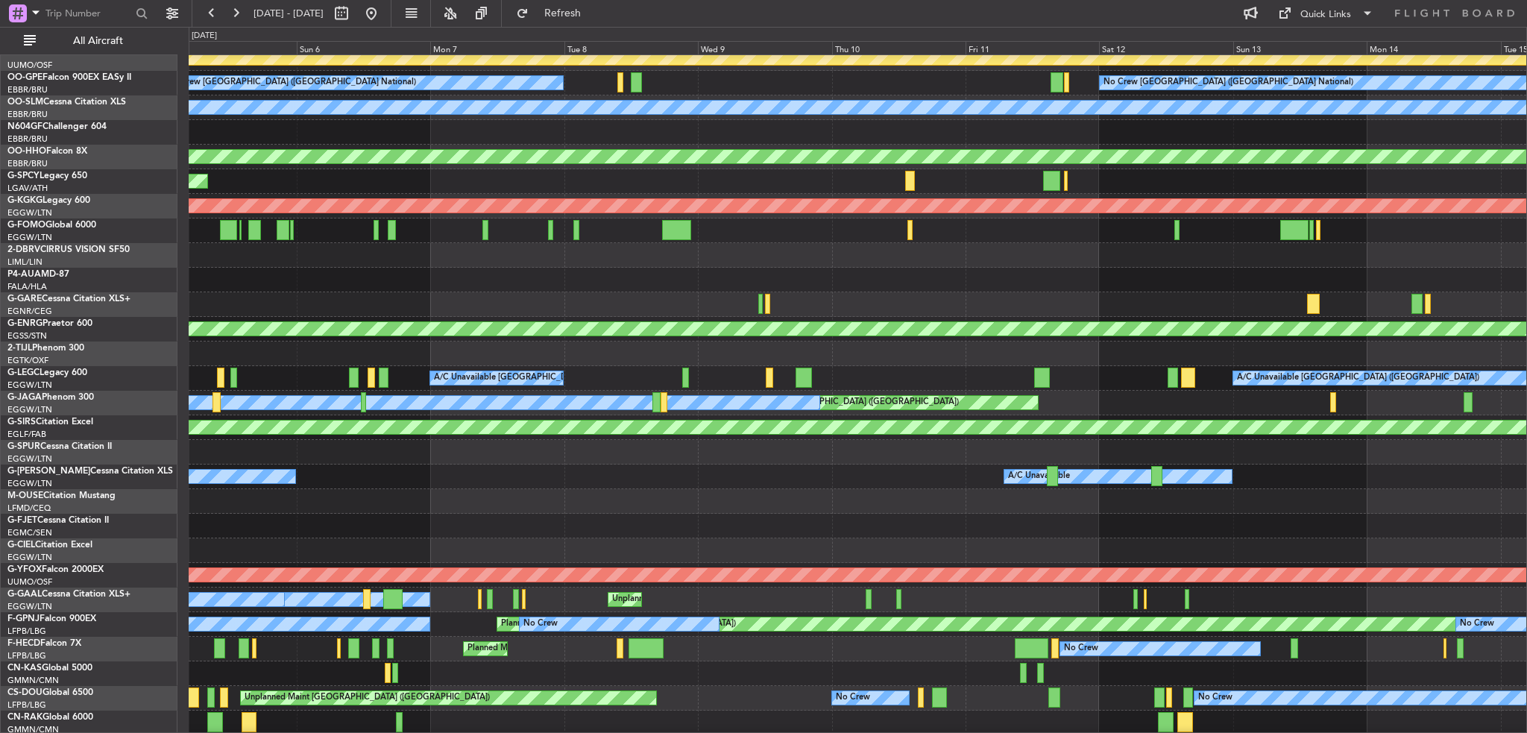
scroll to position [502, 0]
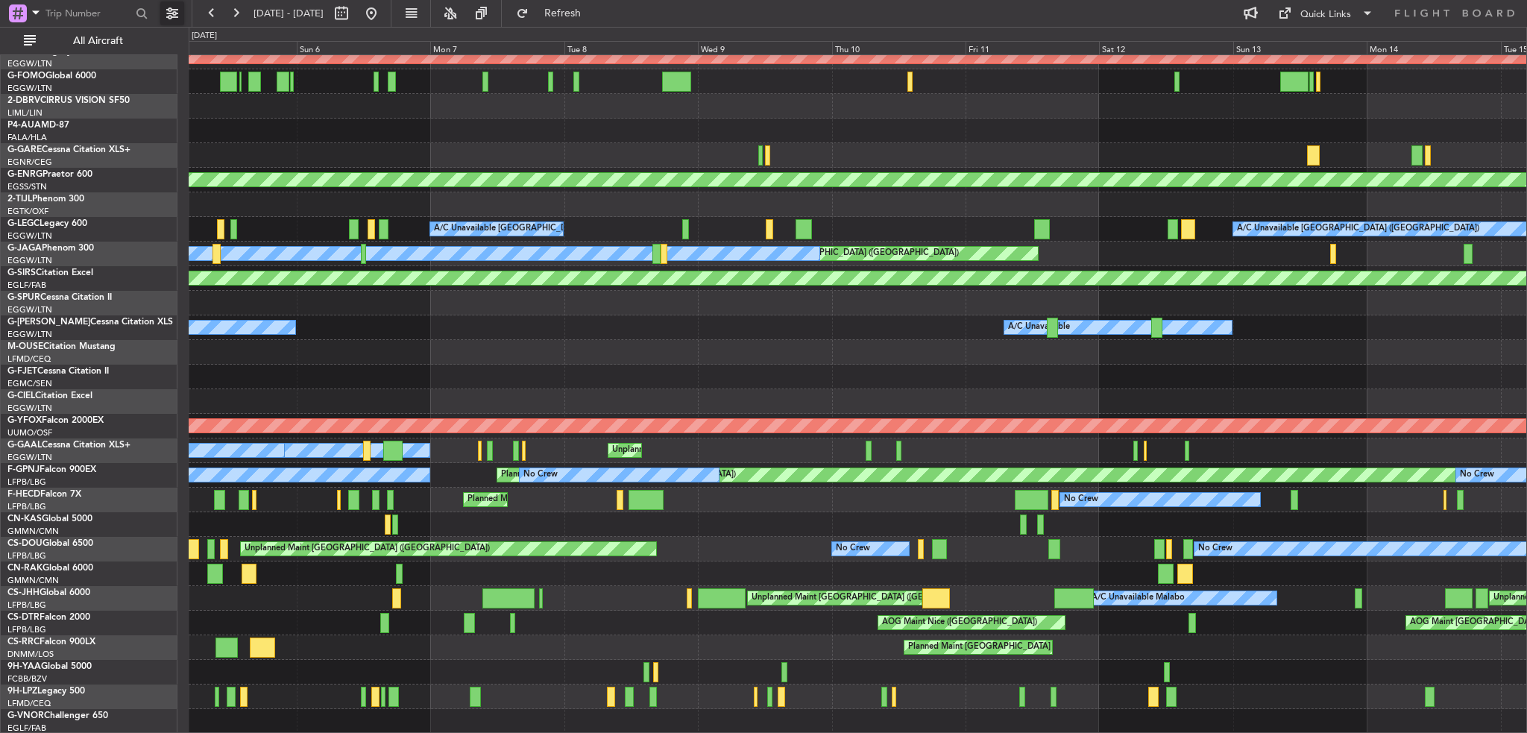
click at [176, 15] on button at bounding box center [172, 13] width 24 height 24
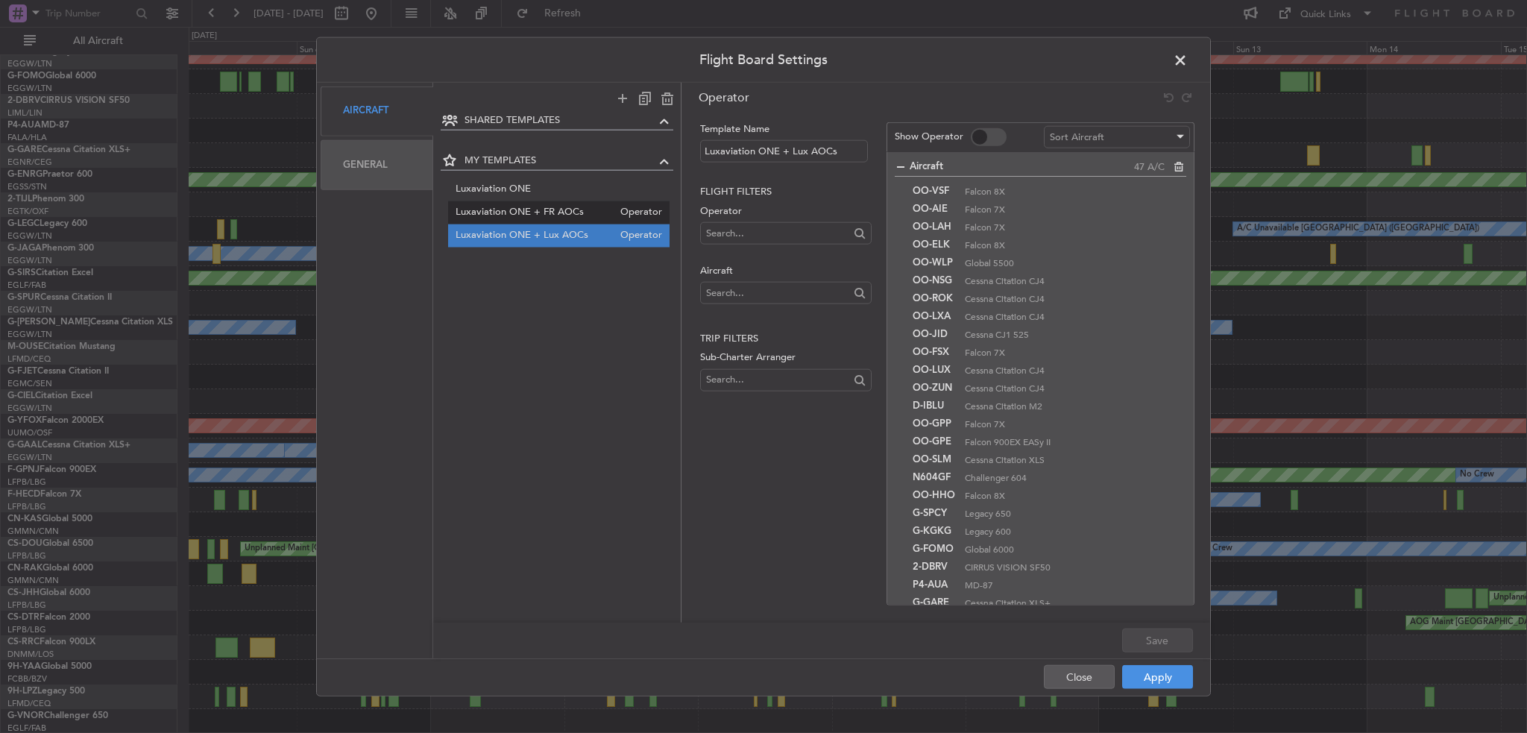
click at [504, 209] on span "Luxaviation ONE + FR AOCs" at bounding box center [535, 213] width 158 height 16
type input "Luxaviation ONE + FR AOCs"
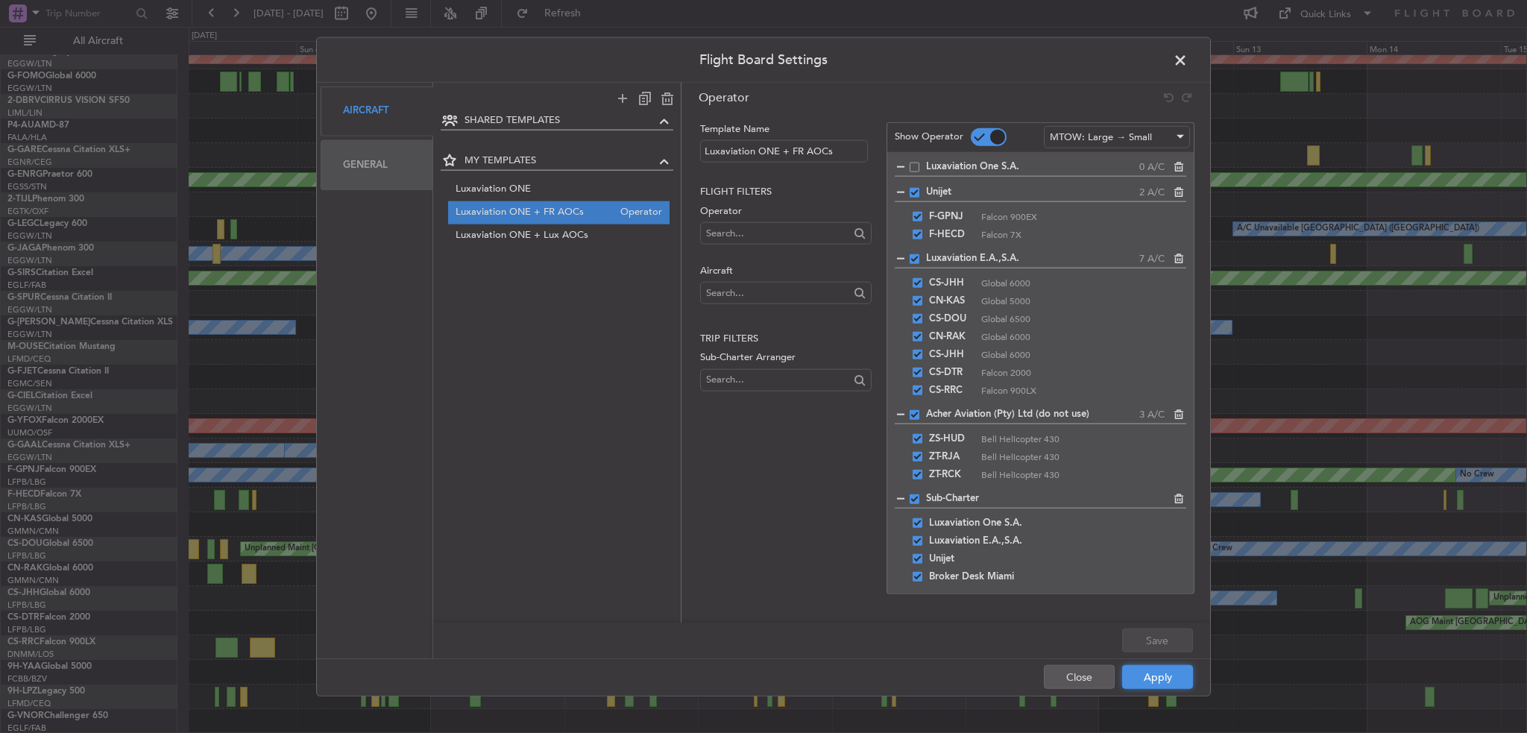
drag, startPoint x: 1167, startPoint y: 674, endPoint x: 1150, endPoint y: 661, distance: 21.3
click at [1167, 675] on button "Apply" at bounding box center [1157, 677] width 71 height 24
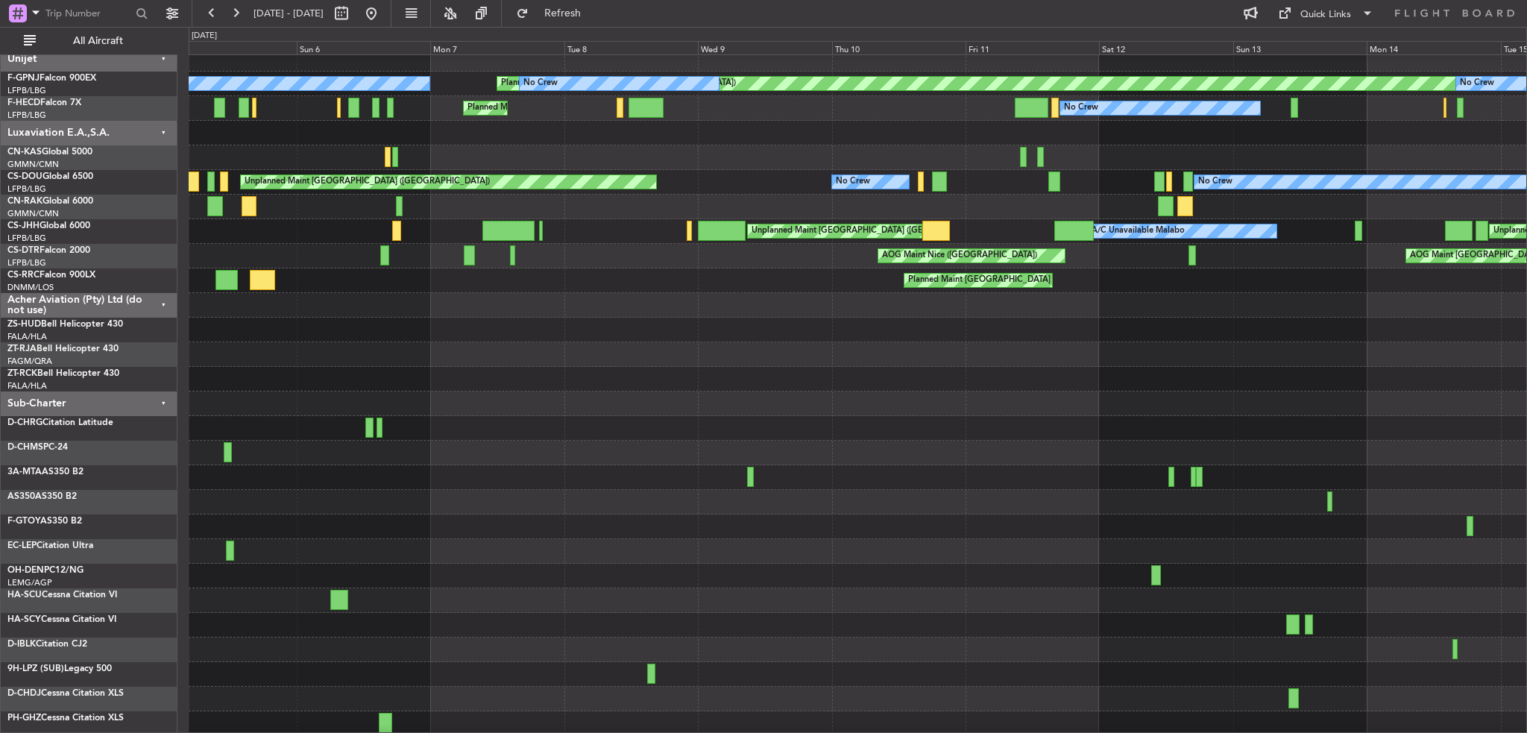
scroll to position [0, 0]
